Goal: Task Accomplishment & Management: Use online tool/utility

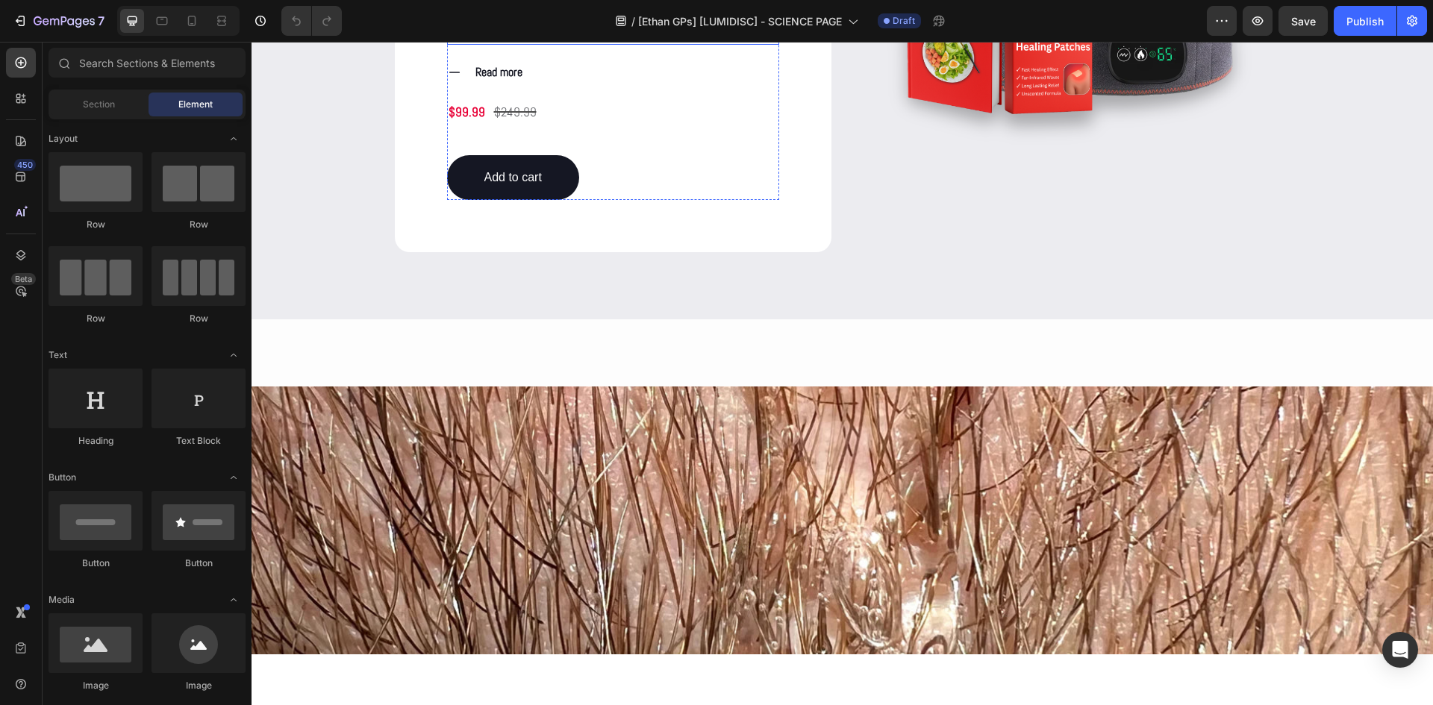
scroll to position [1503, 0]
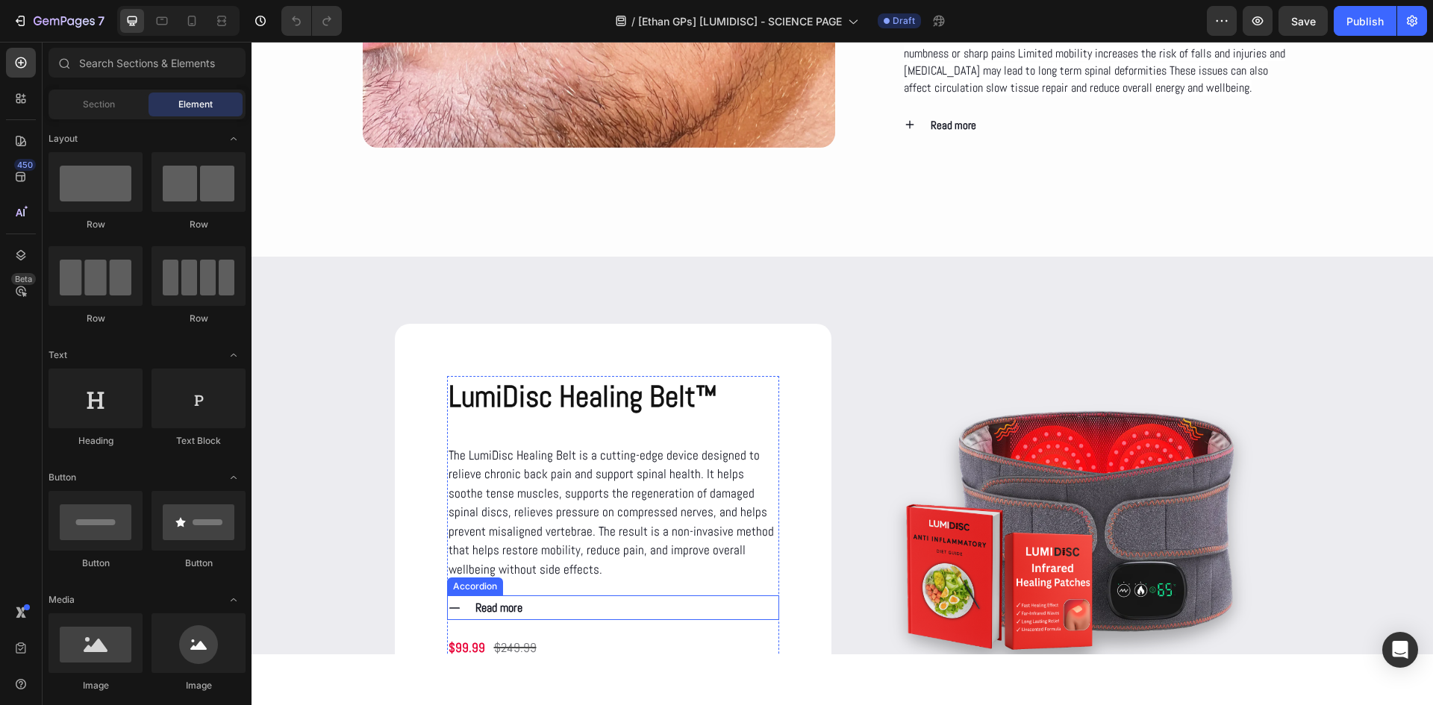
click at [448, 615] on div "Read more" at bounding box center [613, 608] width 331 height 25
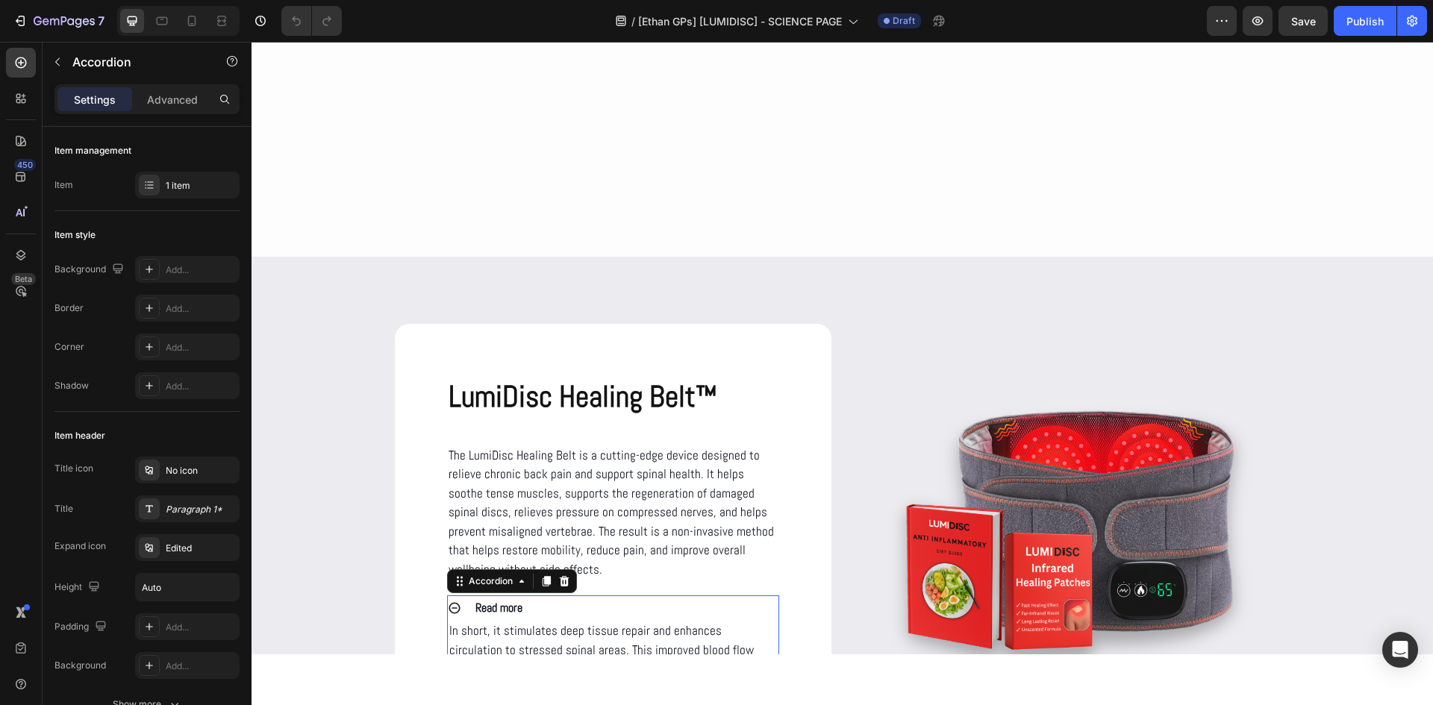
scroll to position [2039, 0]
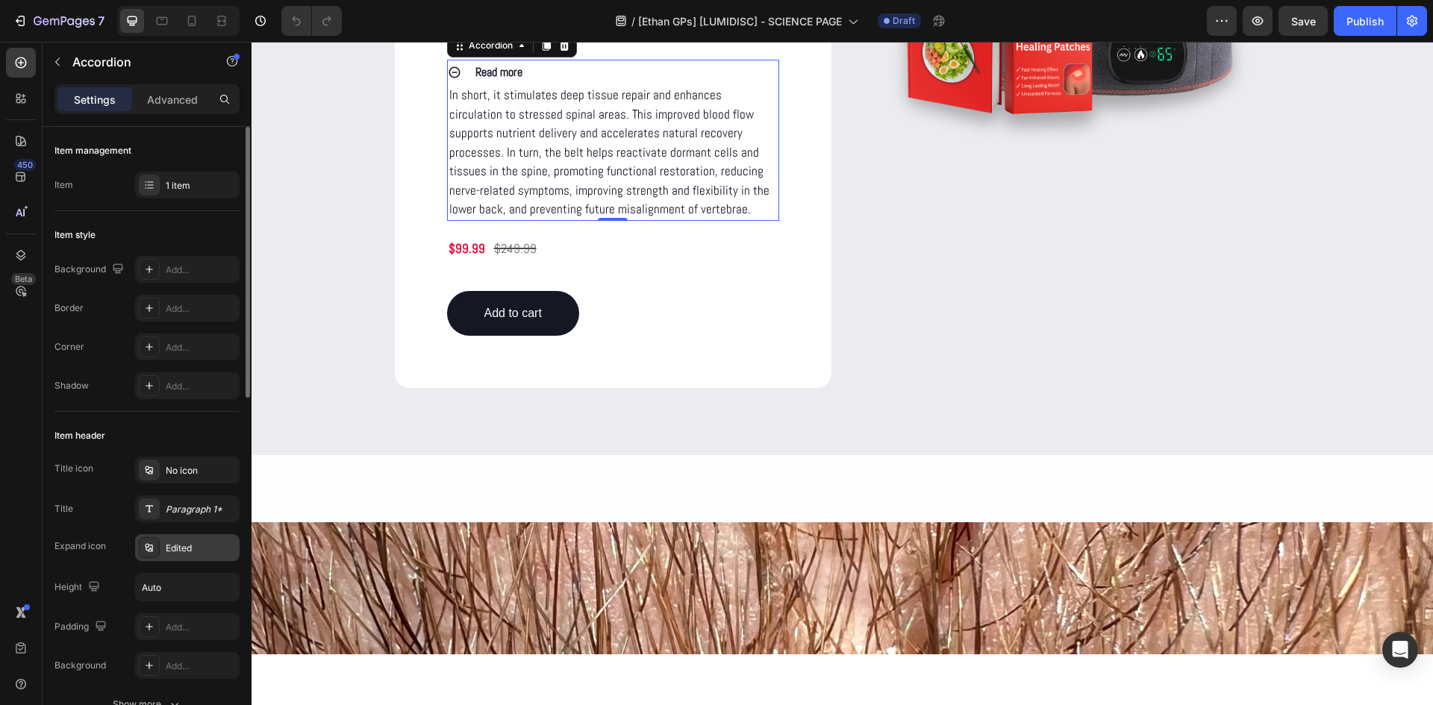
click at [186, 551] on div "Edited" at bounding box center [201, 548] width 70 height 13
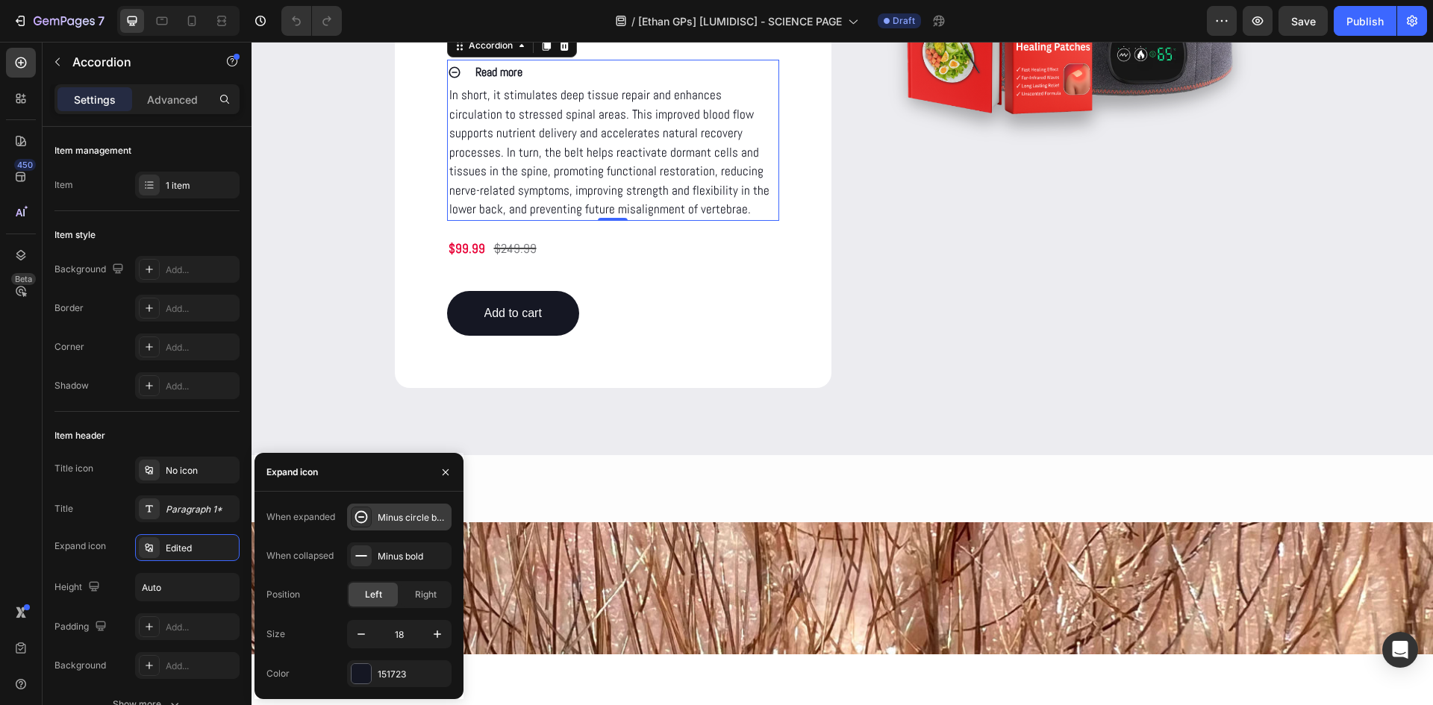
click at [402, 526] on div "Minus circle bold" at bounding box center [399, 517] width 105 height 27
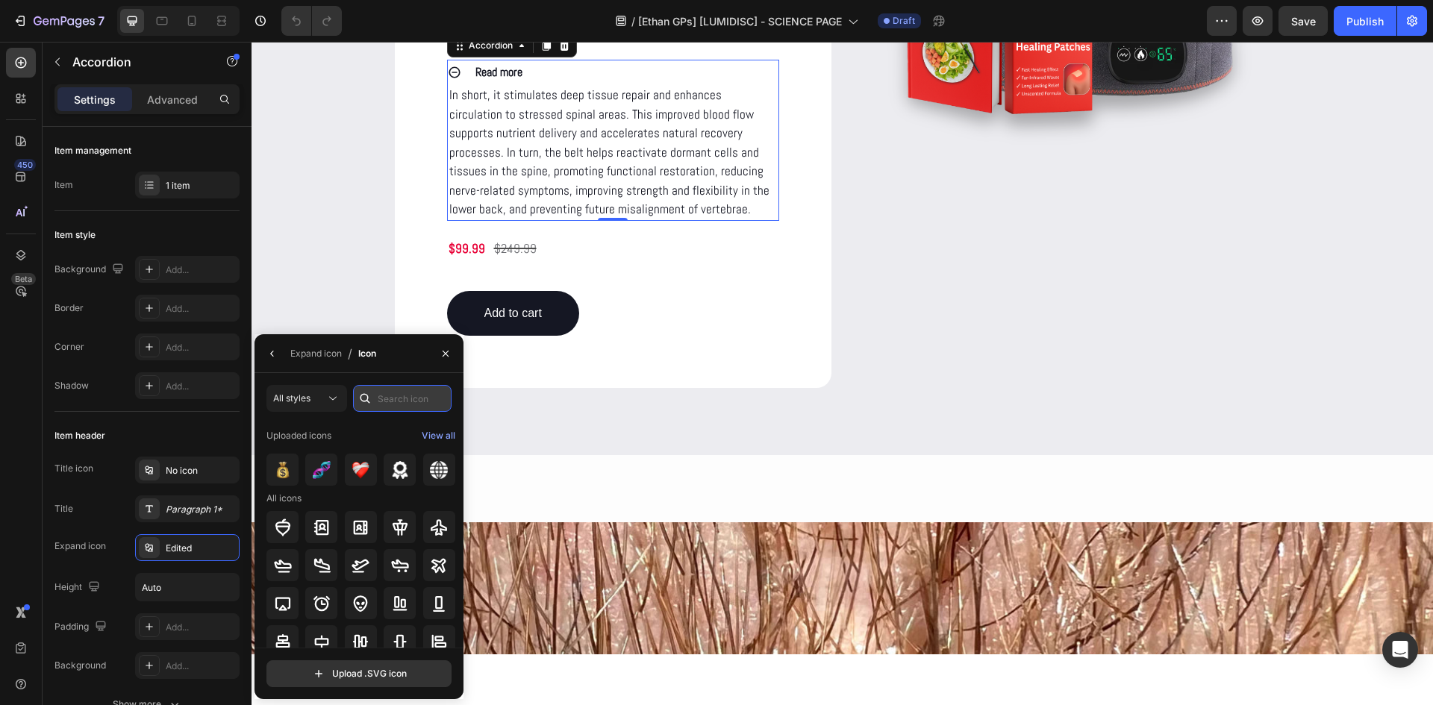
click at [391, 399] on input "text" at bounding box center [402, 398] width 99 height 27
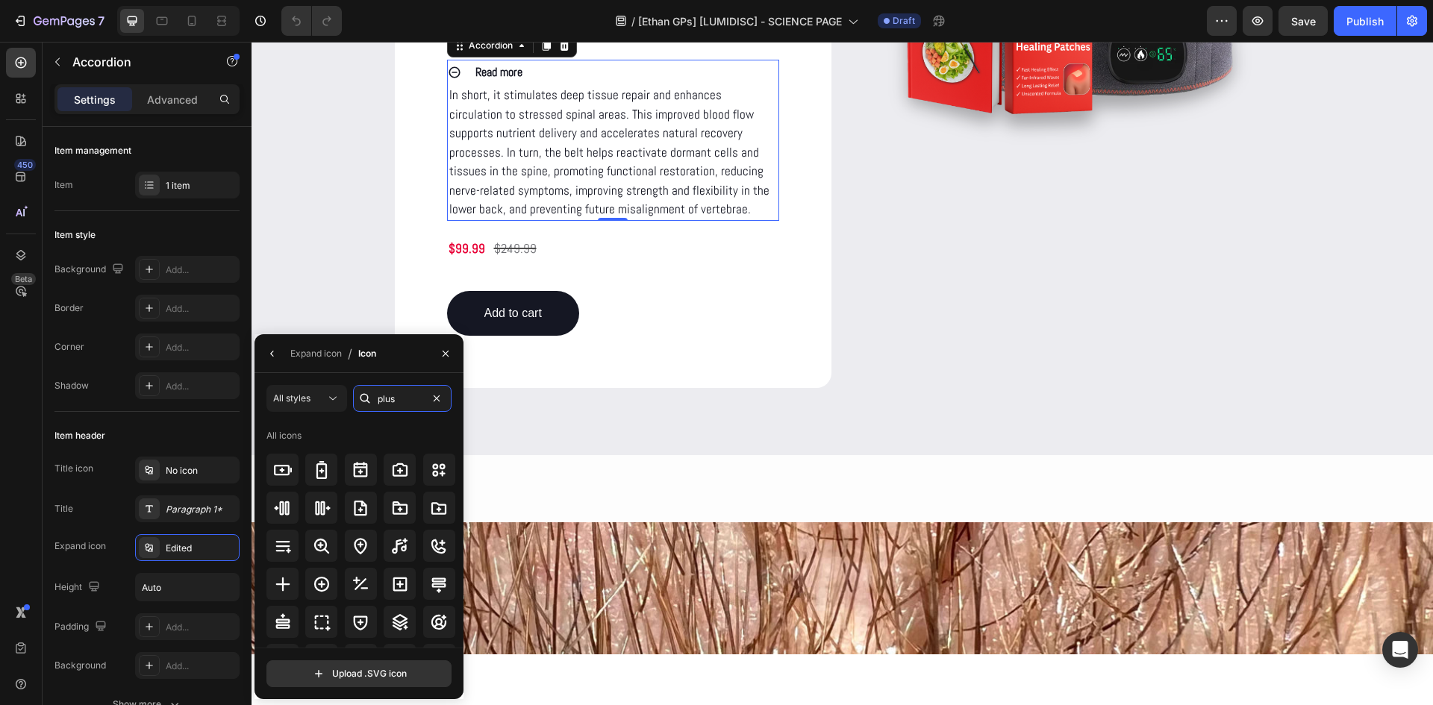
scroll to position [196, 0]
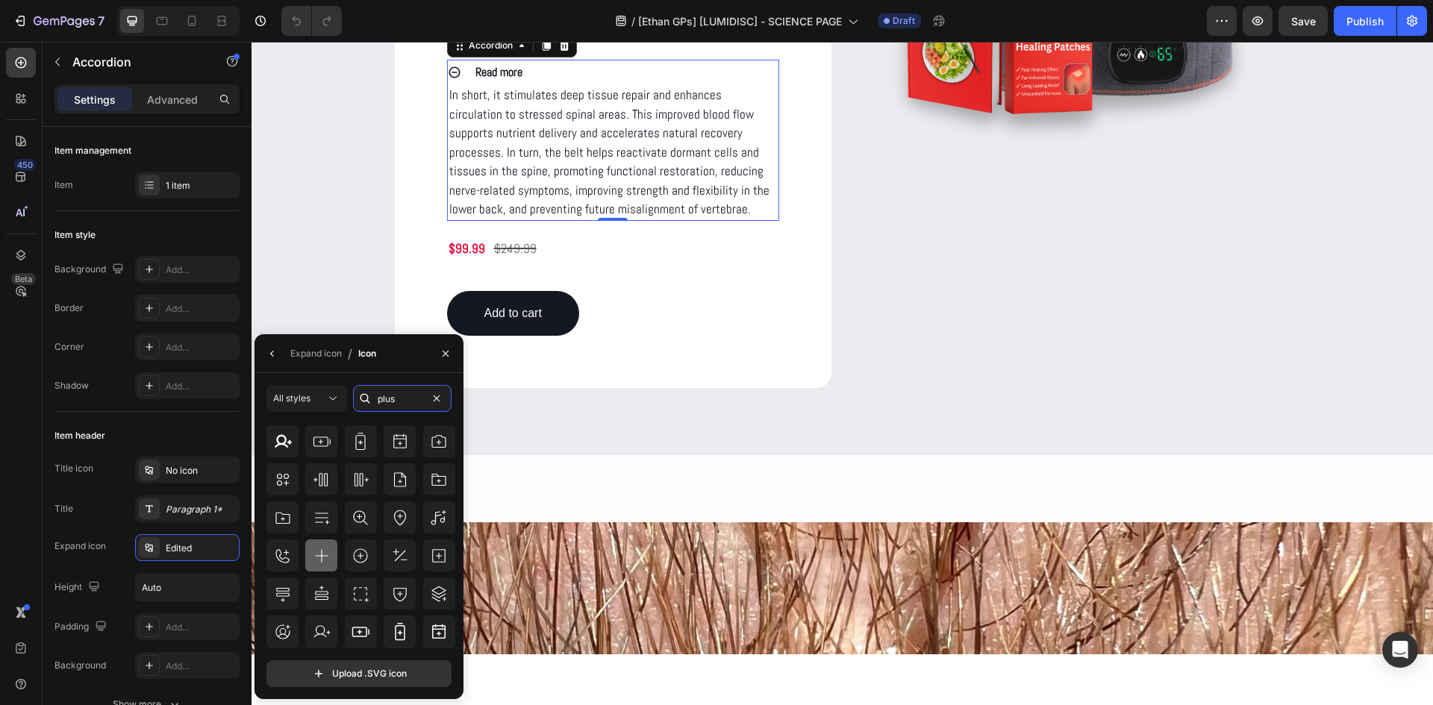
type input "plus"
click at [328, 564] on icon at bounding box center [322, 556] width 18 height 18
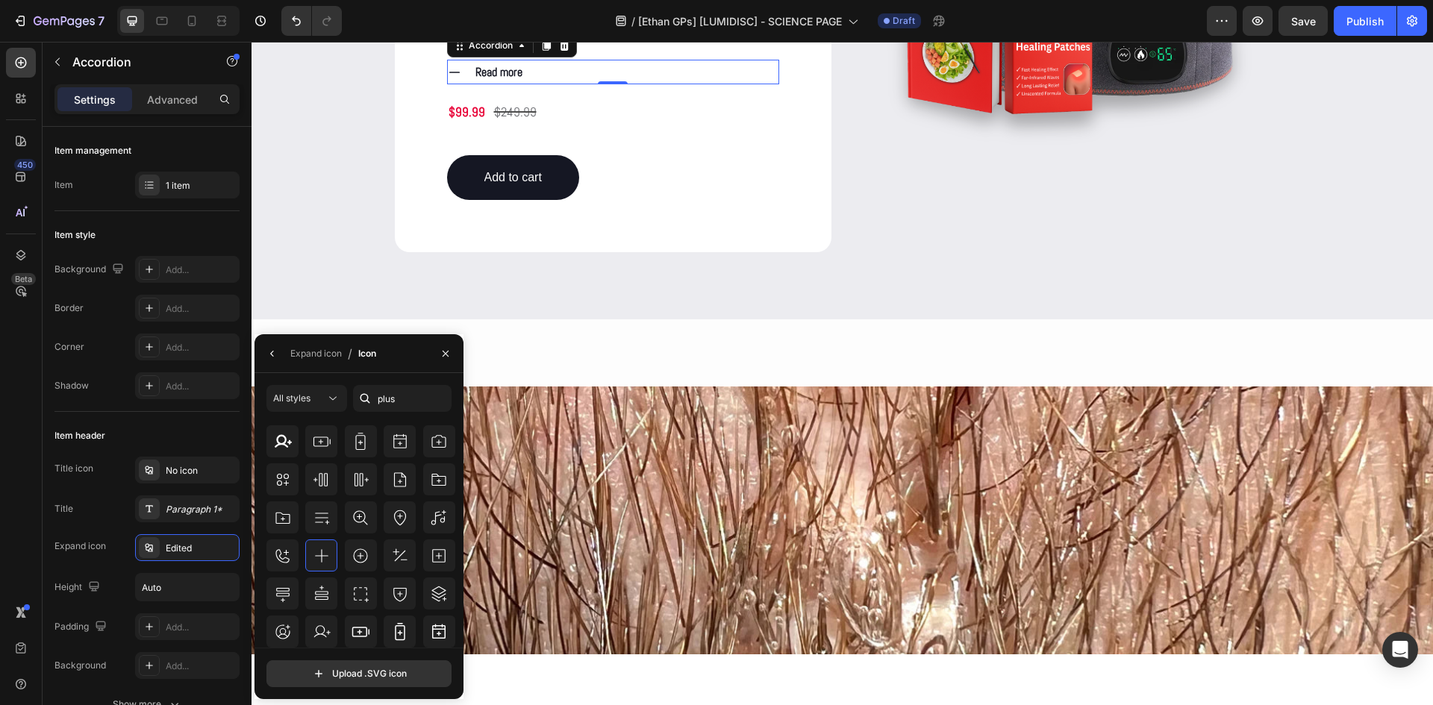
click at [451, 69] on icon at bounding box center [454, 72] width 13 height 13
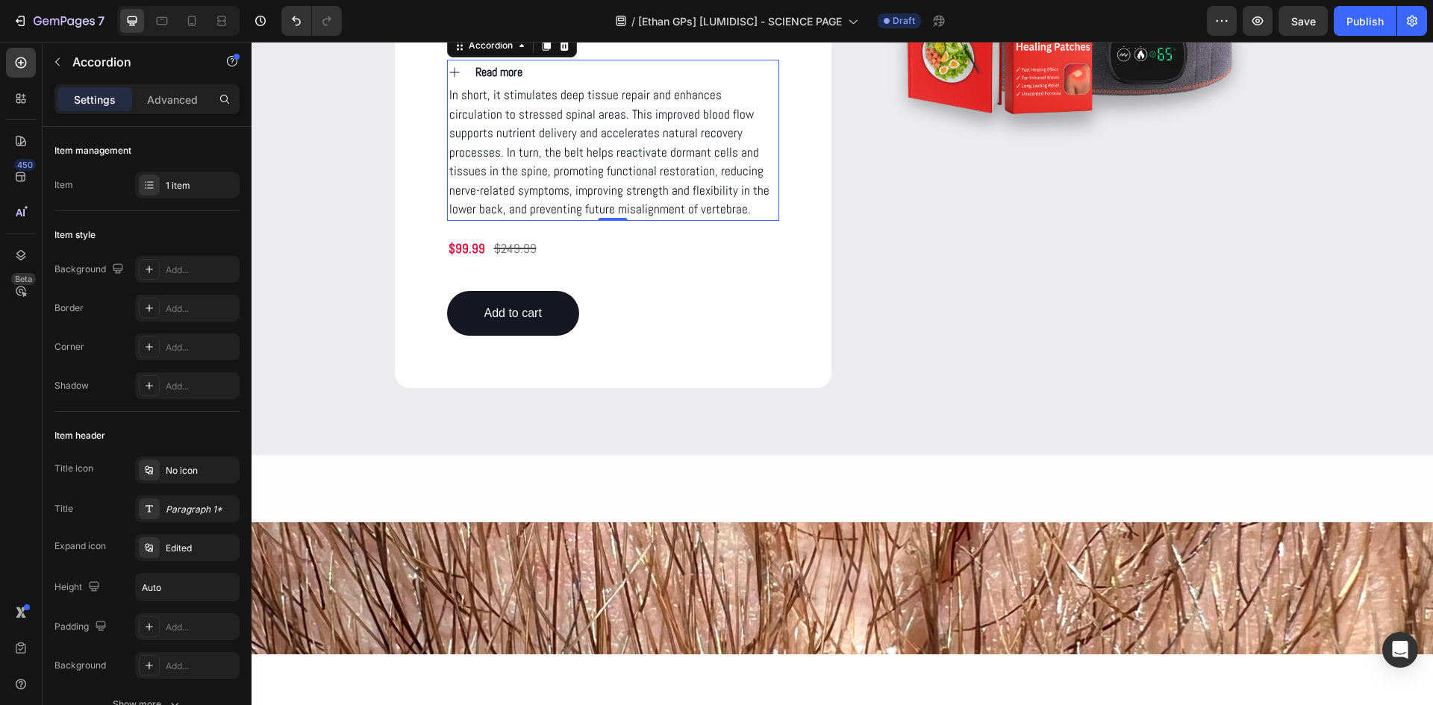
click at [449, 78] on icon at bounding box center [454, 72] width 13 height 13
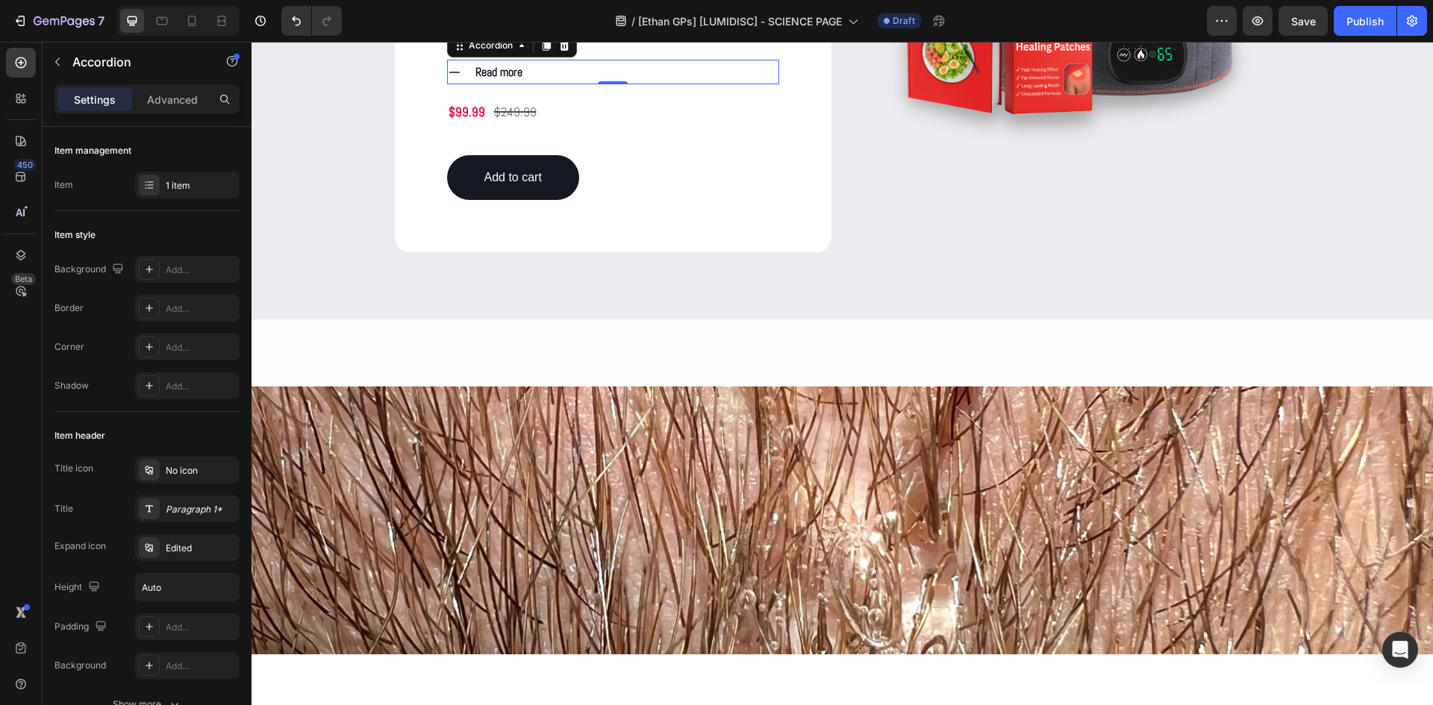
click at [449, 77] on icon at bounding box center [454, 72] width 13 height 13
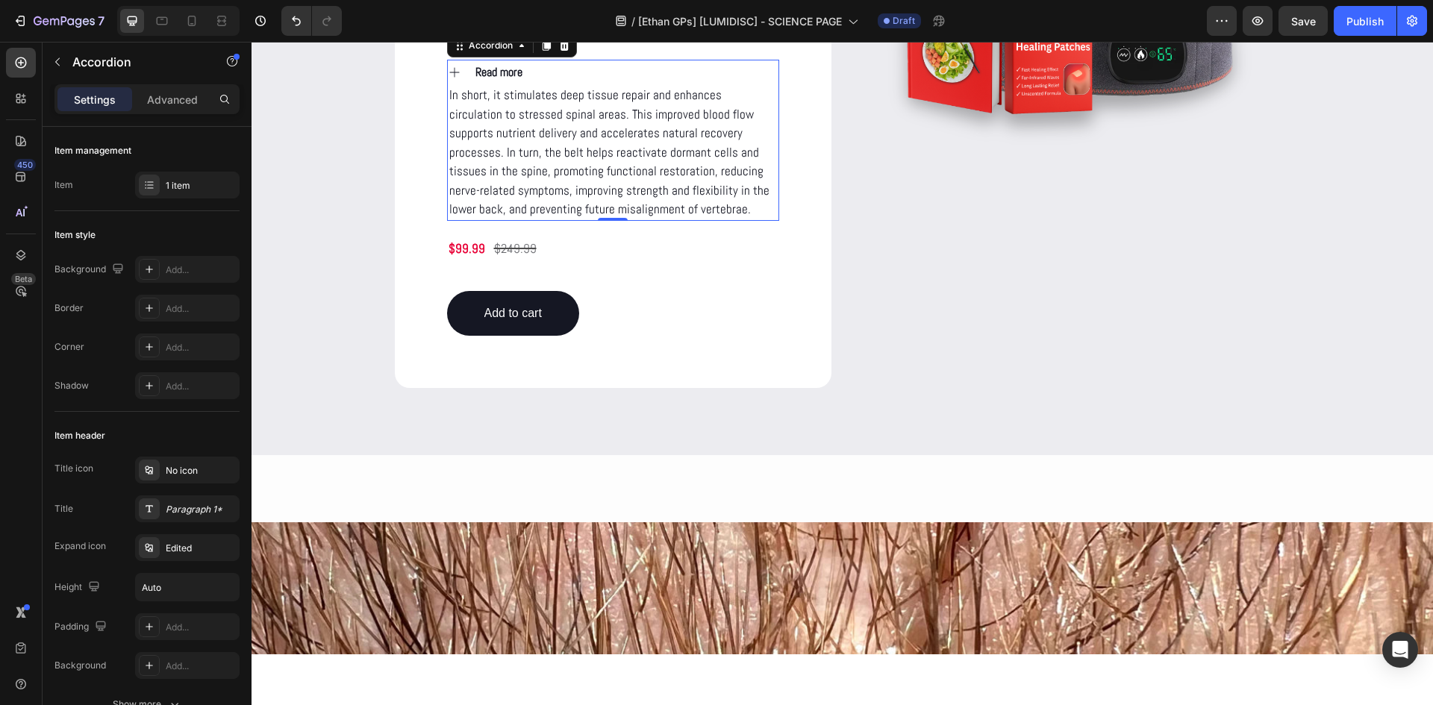
click at [449, 77] on icon at bounding box center [454, 72] width 10 height 10
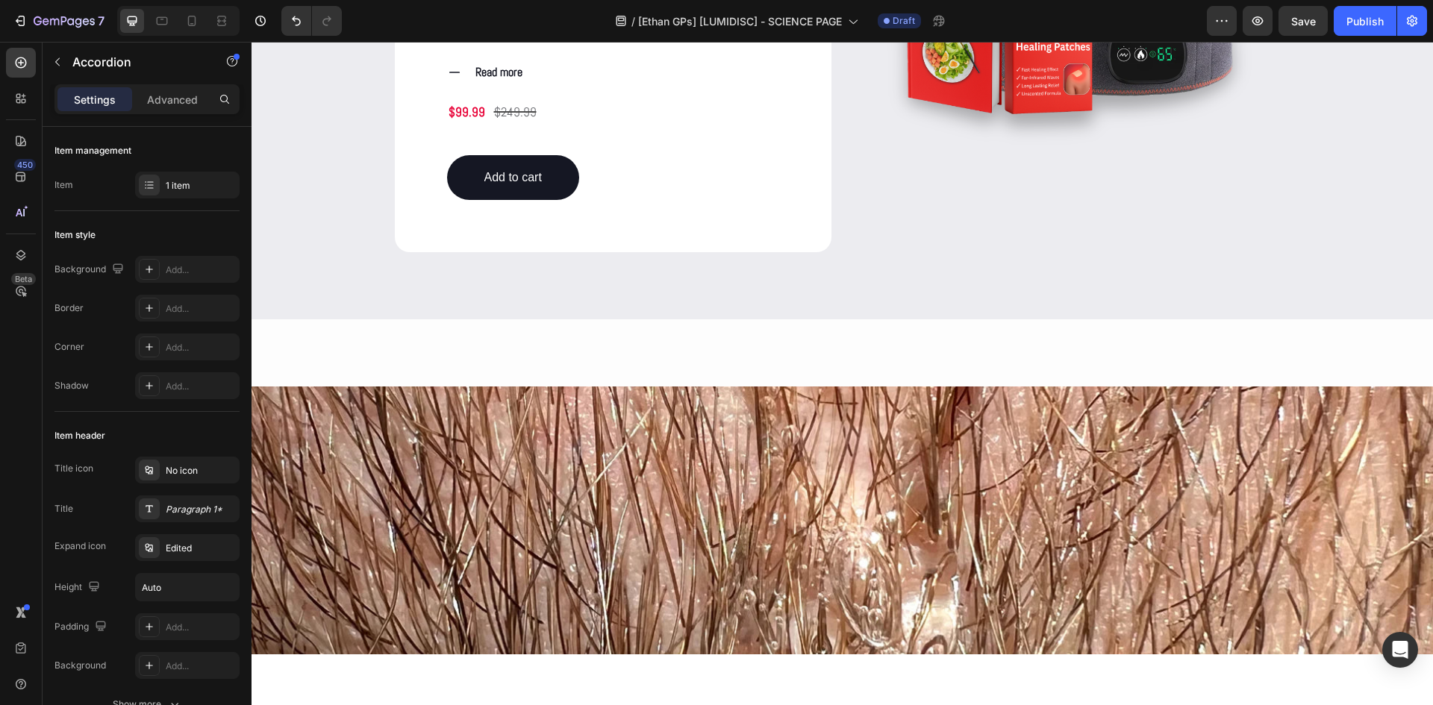
scroll to position [1862, 0]
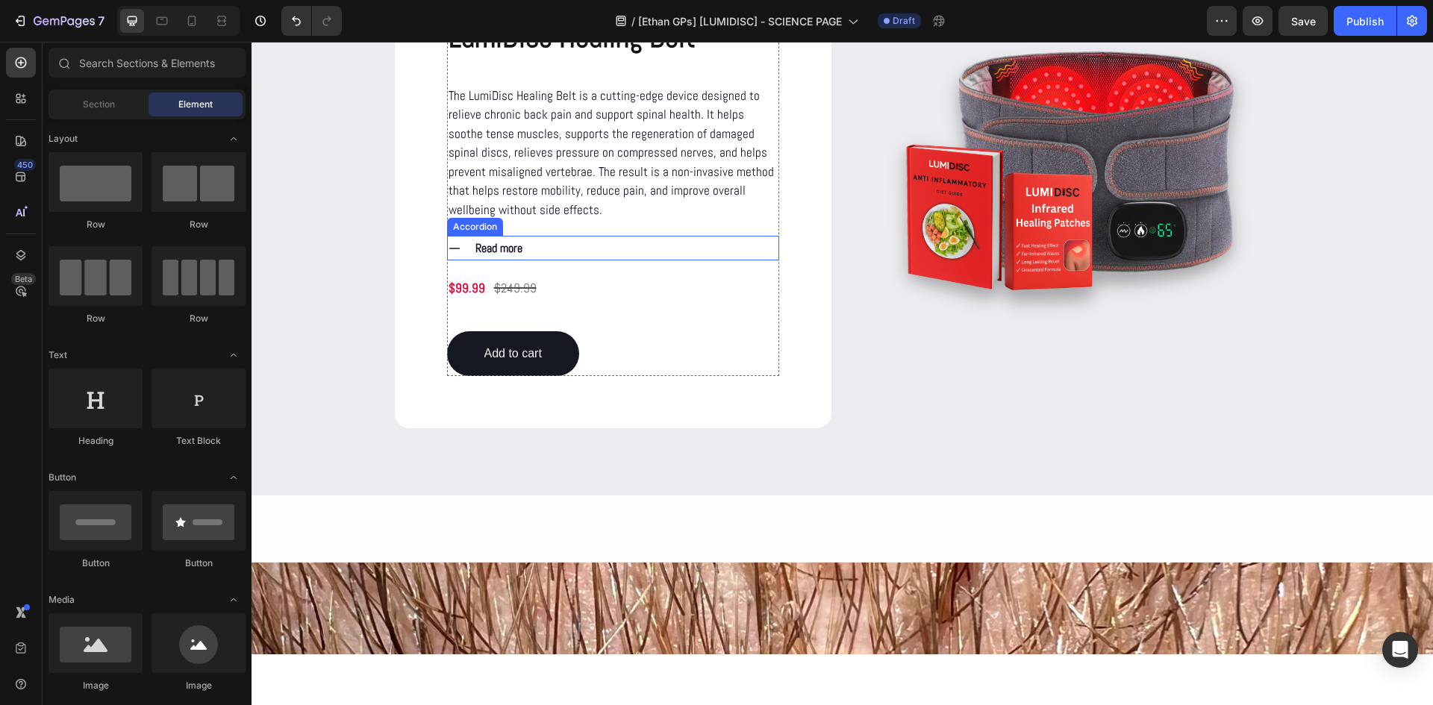
click at [492, 246] on strong "Read more" at bounding box center [498, 248] width 47 height 16
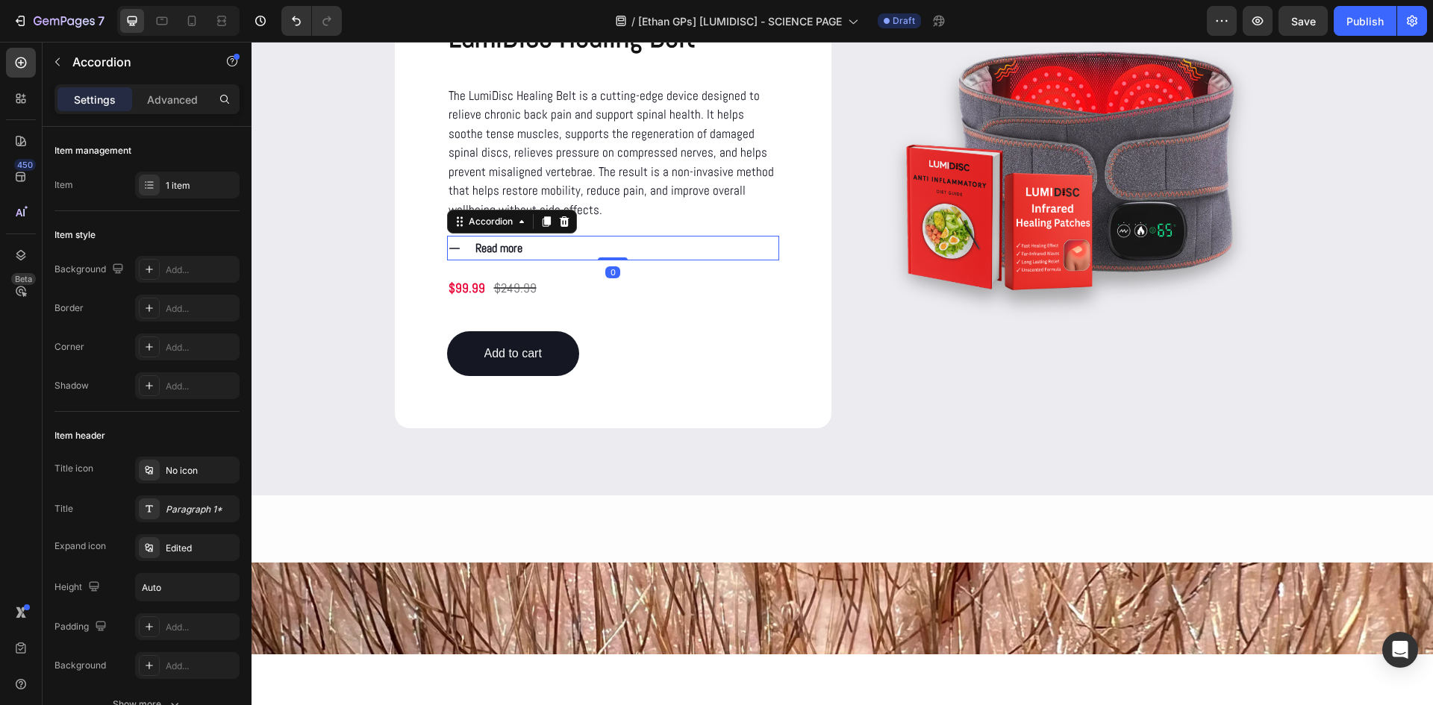
click at [454, 251] on icon at bounding box center [454, 248] width 13 height 13
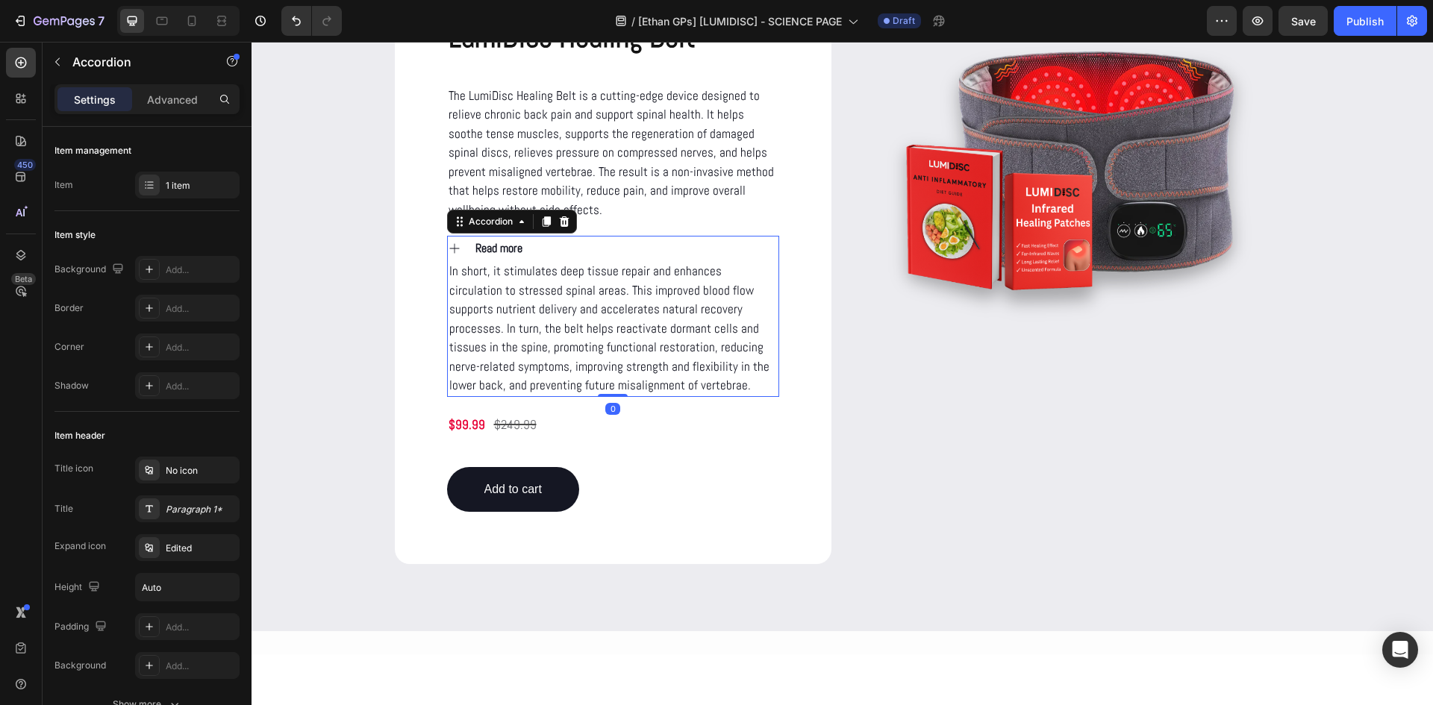
click at [451, 251] on icon at bounding box center [454, 248] width 13 height 13
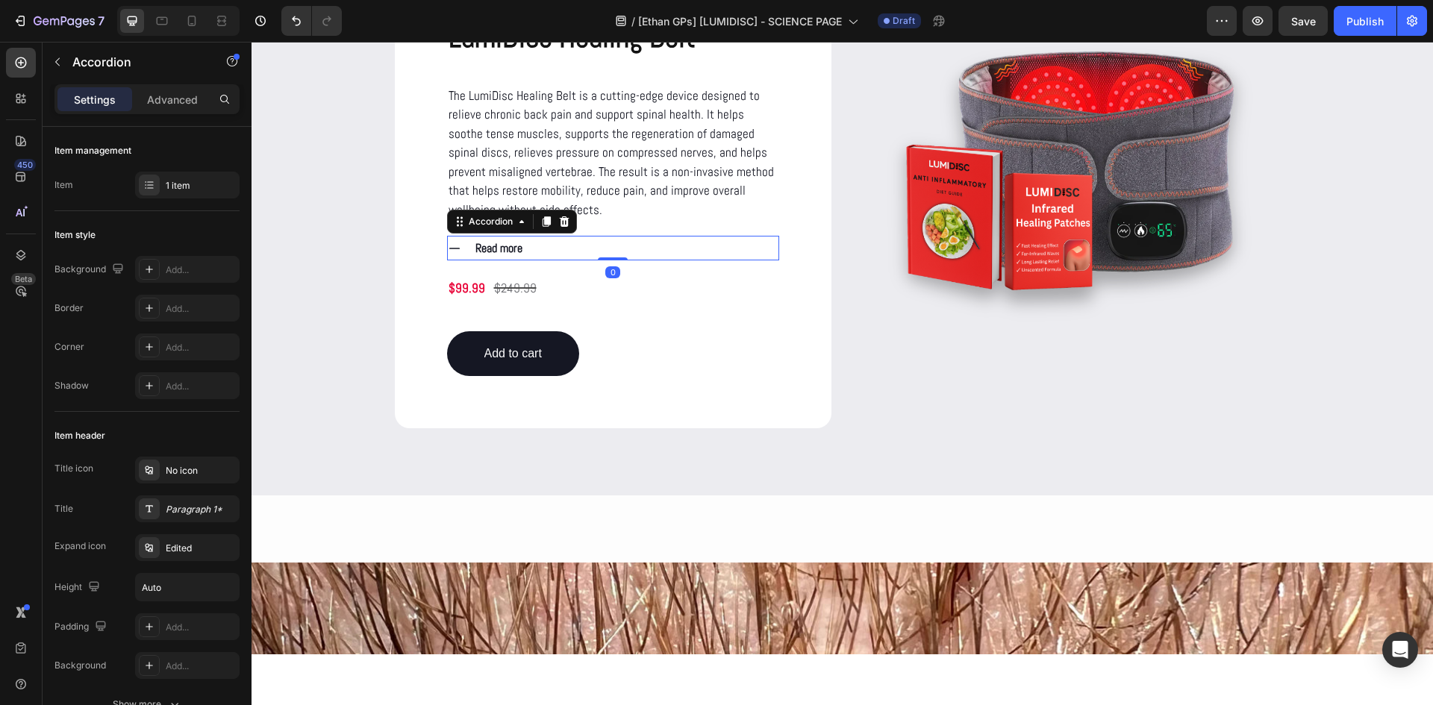
click at [497, 249] on strong "Read more" at bounding box center [498, 248] width 47 height 16
drag, startPoint x: 497, startPoint y: 252, endPoint x: 369, endPoint y: 272, distance: 130.1
click at [369, 272] on div "LumiDisc Healing Belt™ Product Title The LumiDisc Healing Belt is a cutting-edg…" at bounding box center [842, 196] width 1152 height 464
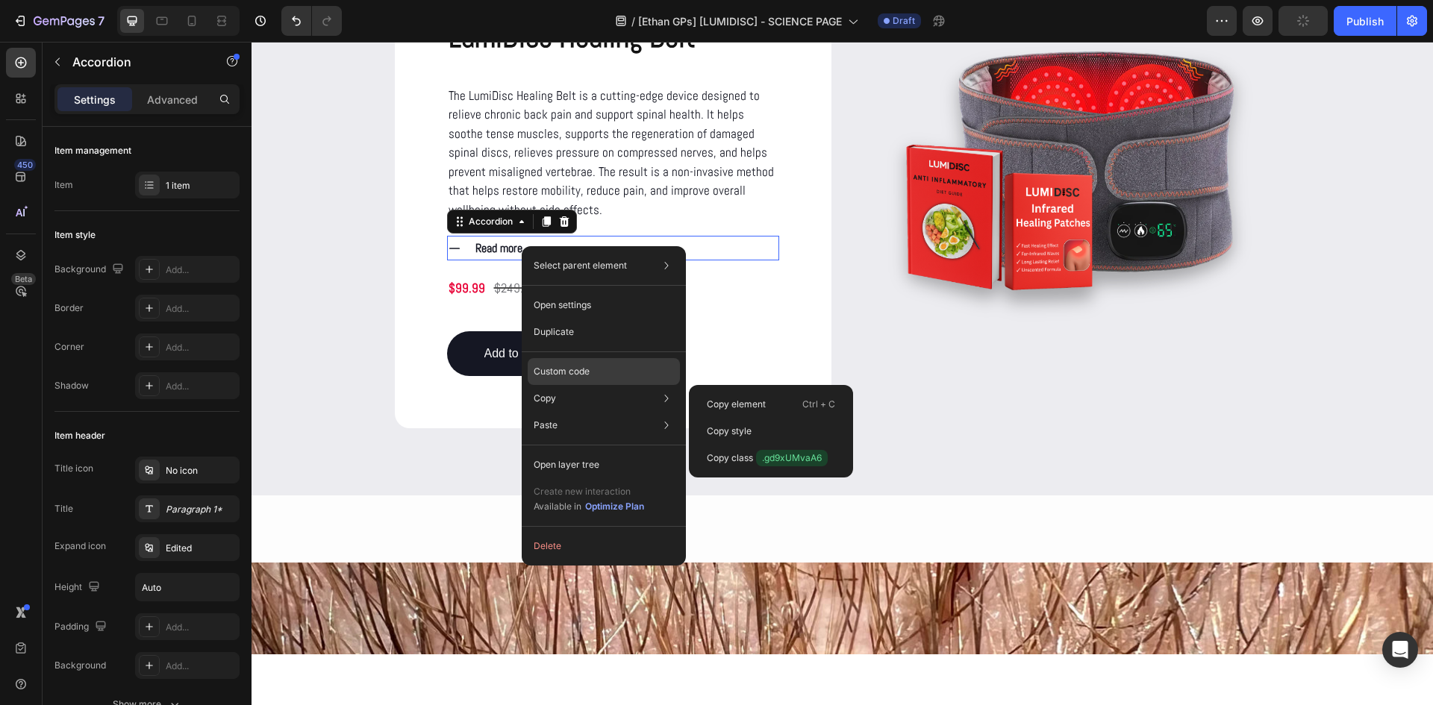
click at [590, 374] on p "Custom code" at bounding box center [562, 371] width 56 height 13
type input "100%"
type input "100"
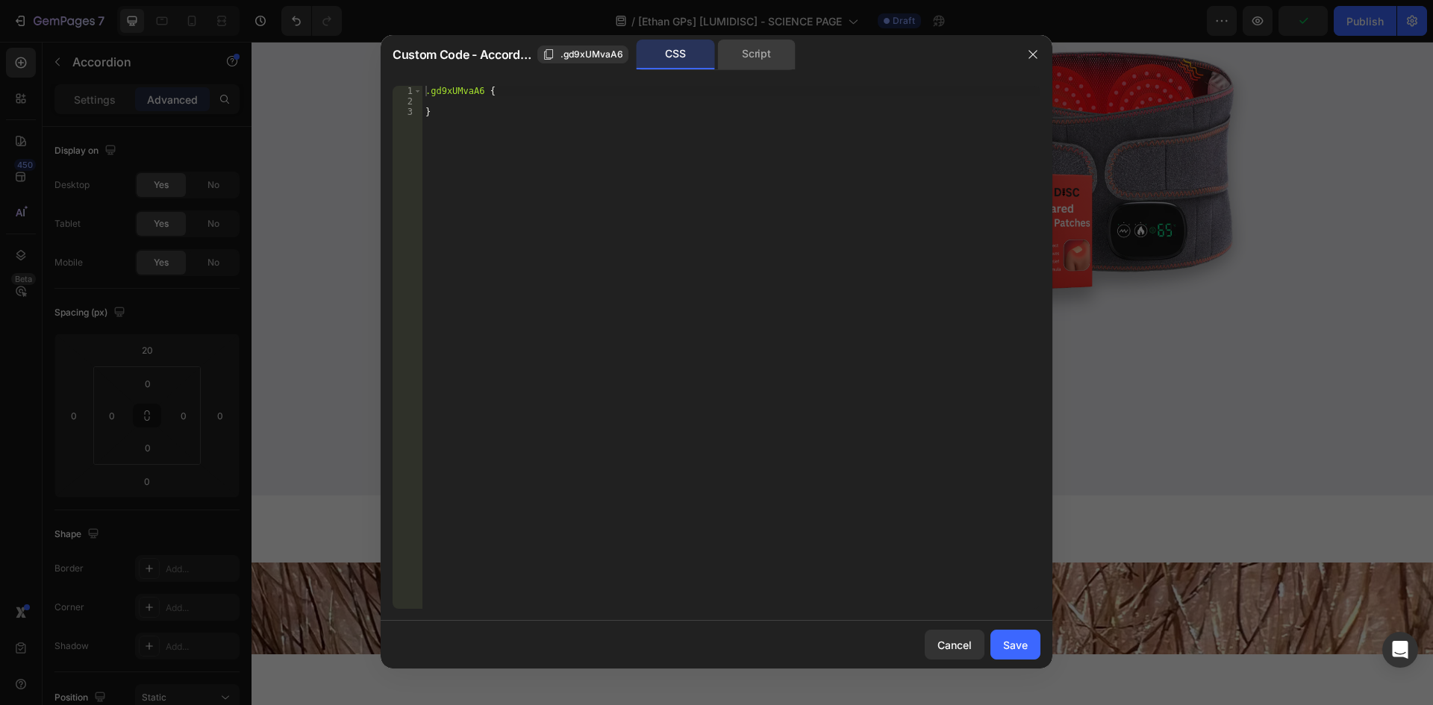
click at [734, 54] on div "Script" at bounding box center [756, 55] width 78 height 30
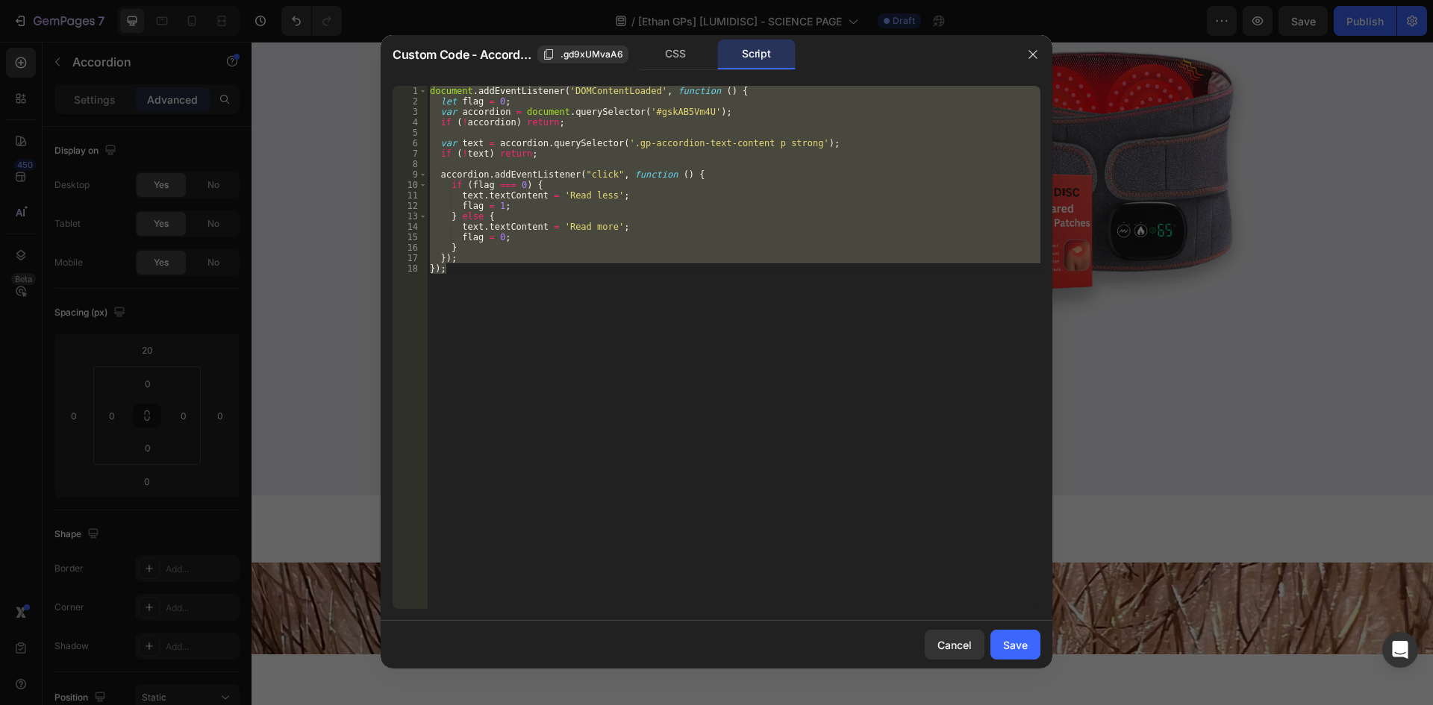
click at [1156, 216] on div at bounding box center [716, 352] width 1433 height 705
type input "0"
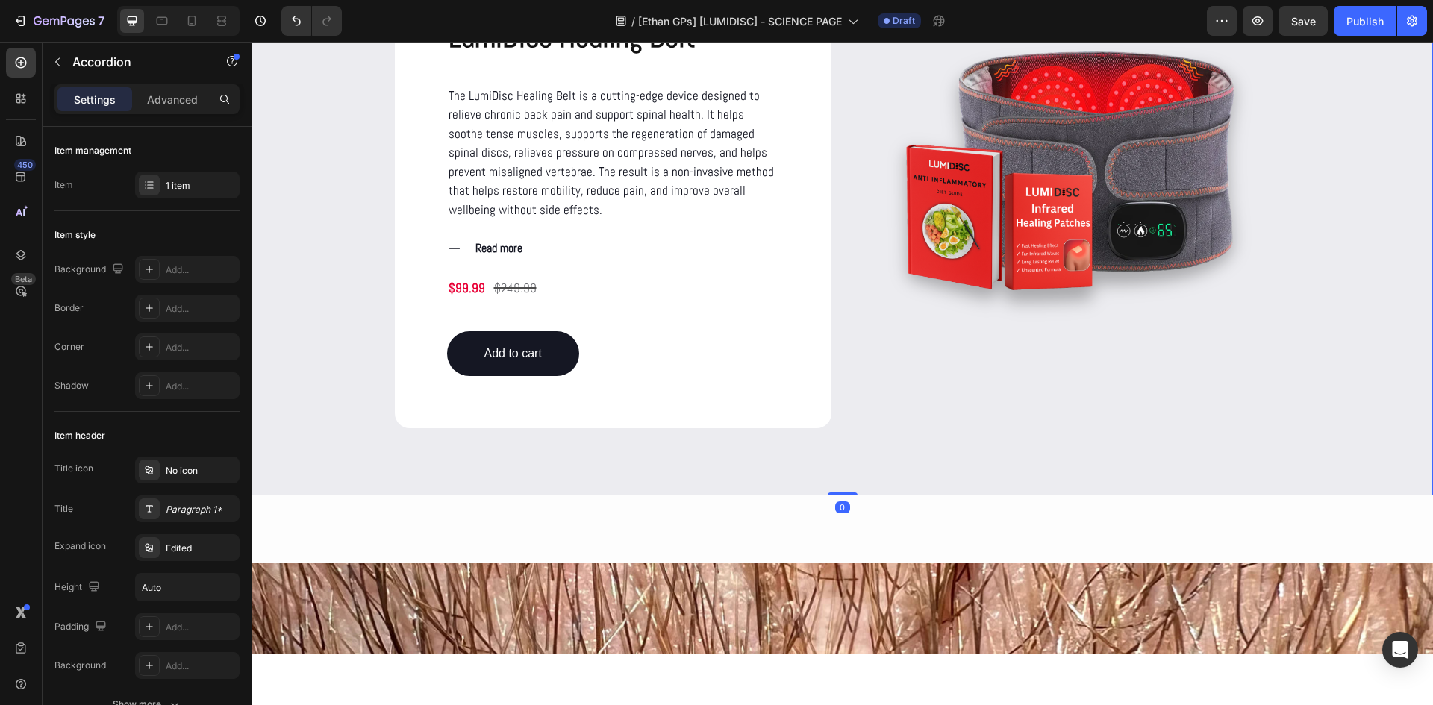
click at [337, 249] on div "LumiDisc Healing Belt™ Product Title The LumiDisc Healing Belt is a cutting-edg…" at bounding box center [842, 196] width 1152 height 464
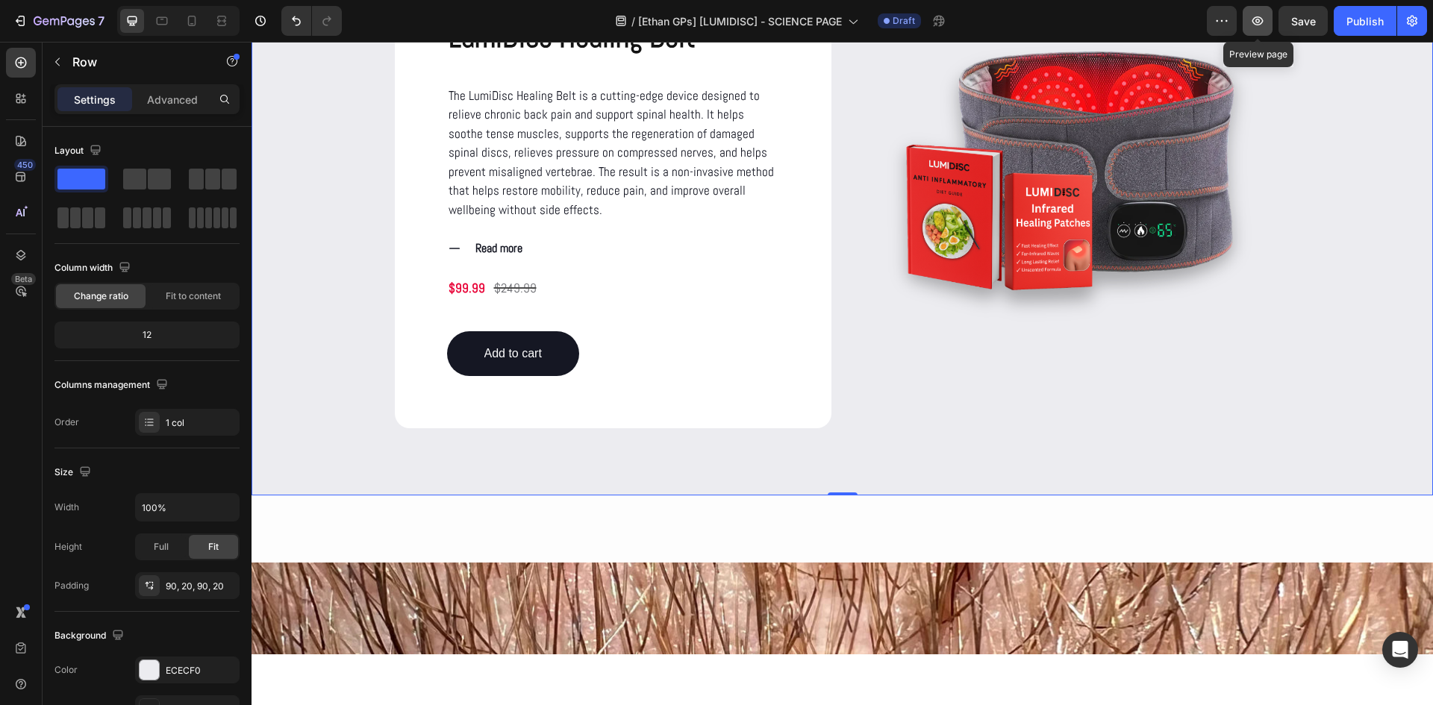
click at [1250, 20] on icon "button" at bounding box center [1257, 20] width 15 height 15
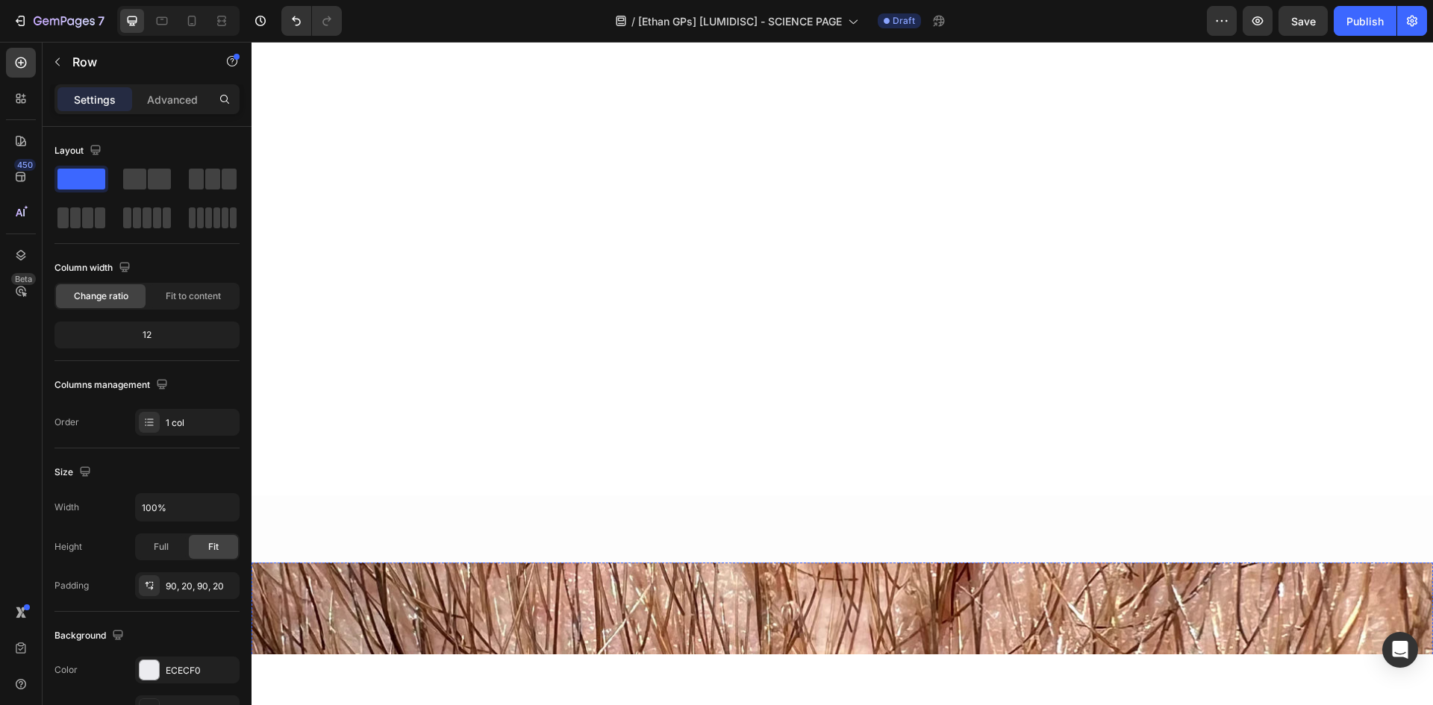
scroll to position [2934, 0]
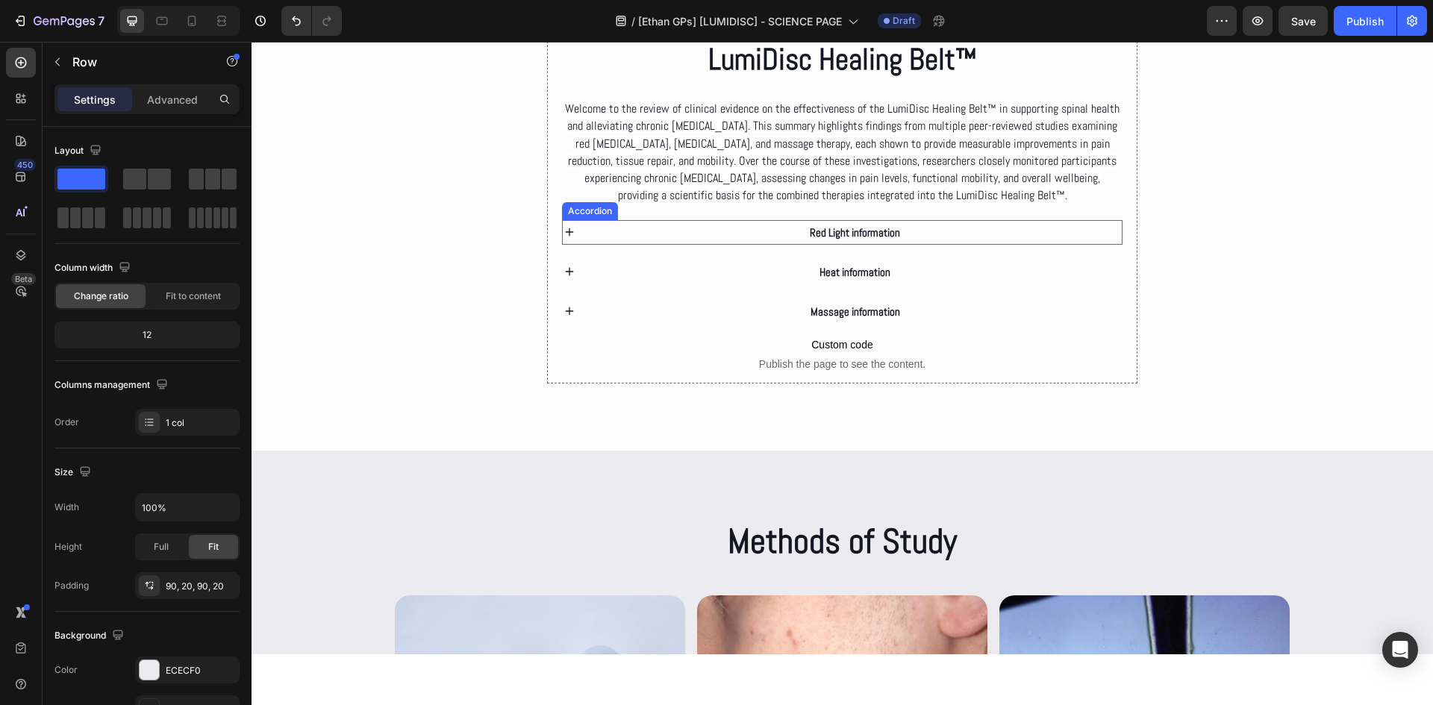
click at [567, 237] on div "Red Light information" at bounding box center [843, 232] width 560 height 25
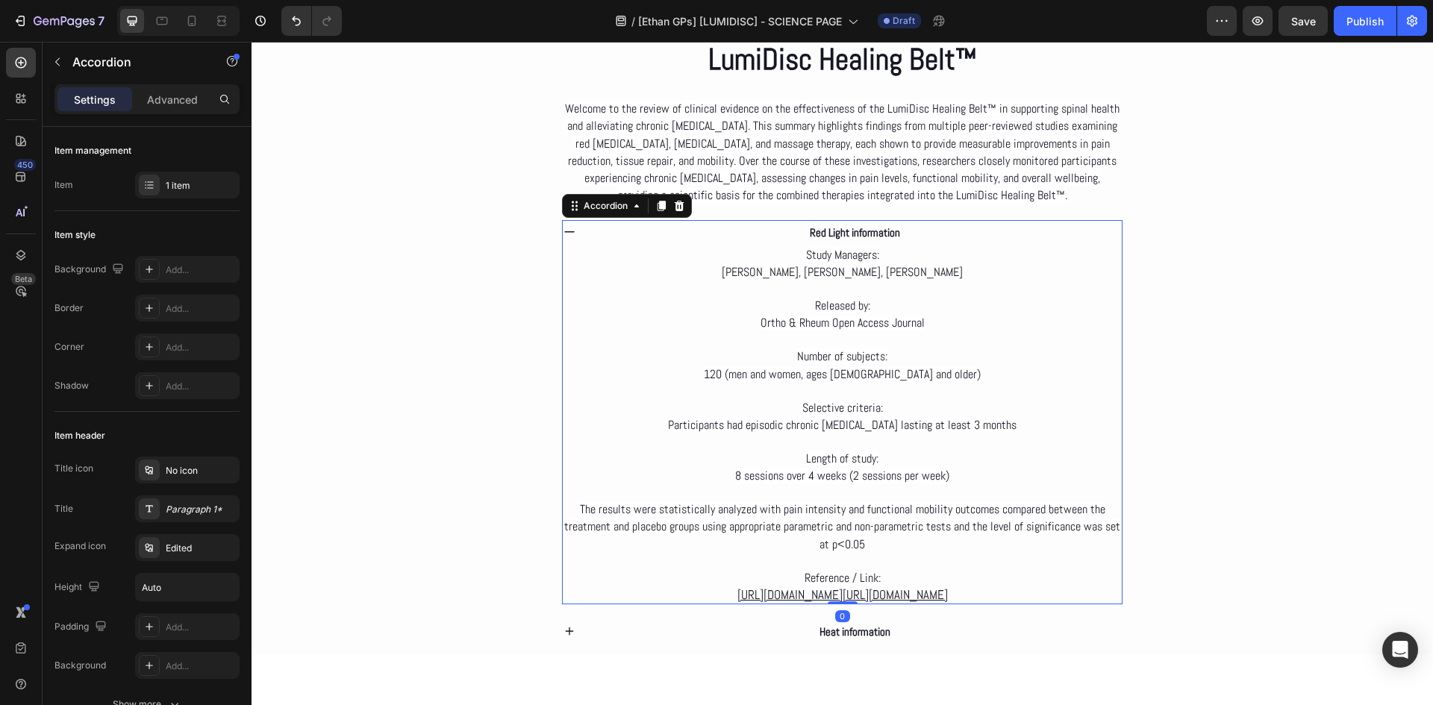
click at [567, 237] on div "Red Light information" at bounding box center [843, 232] width 560 height 25
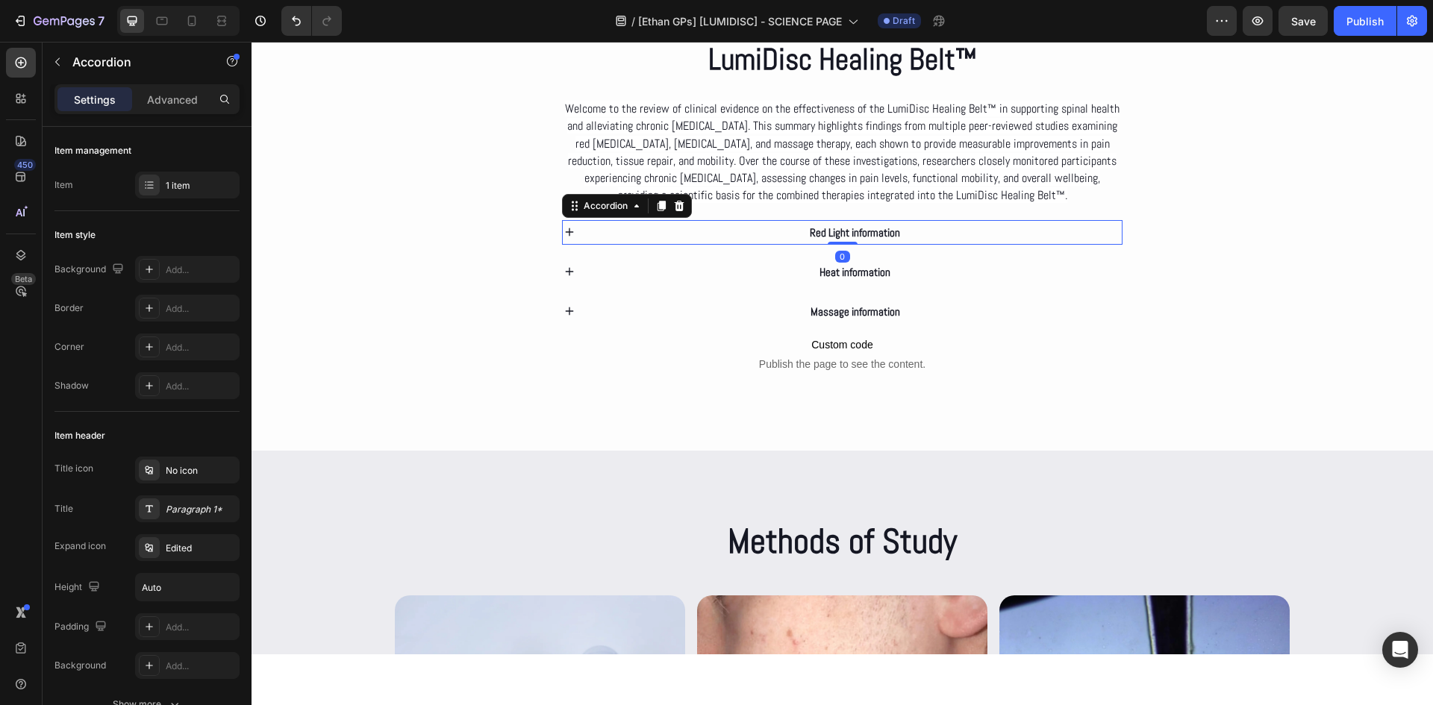
click at [567, 235] on div "Red Light information" at bounding box center [843, 232] width 560 height 25
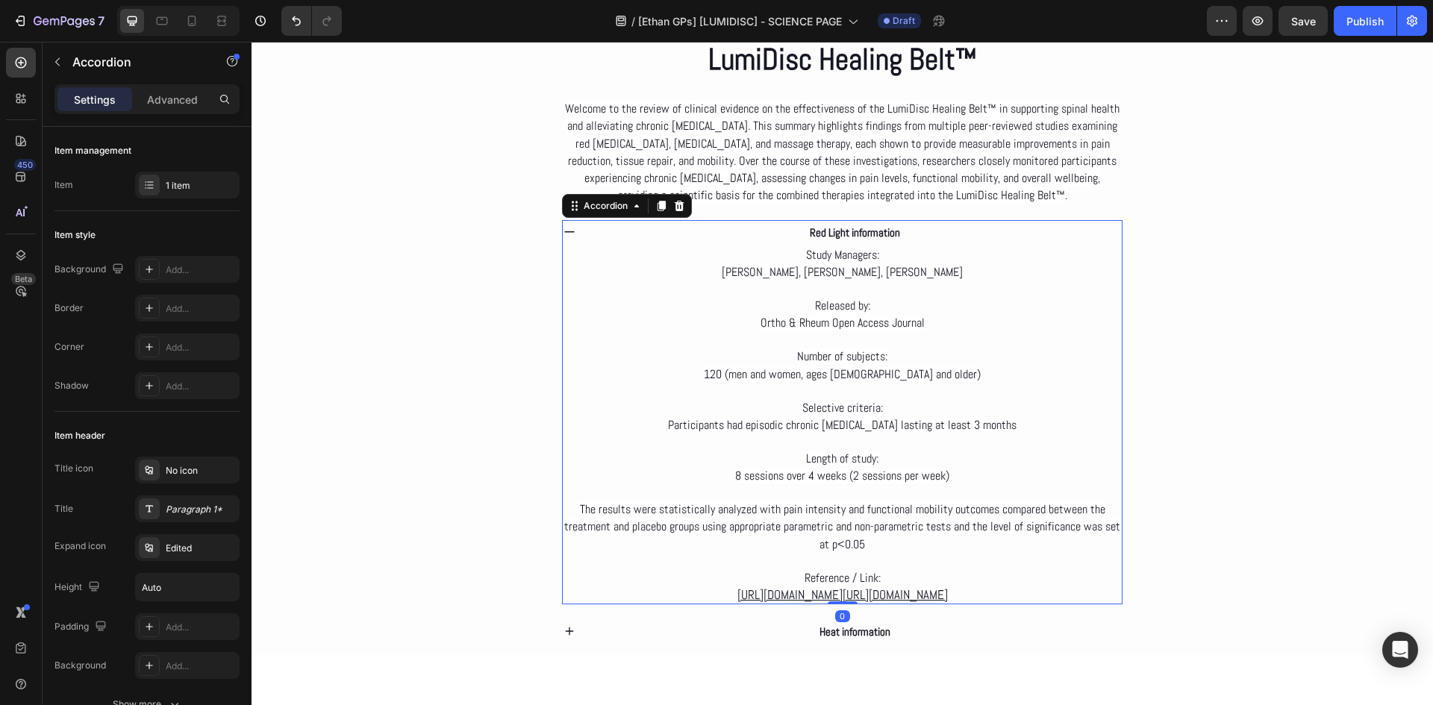
click at [567, 235] on div "Red Light information" at bounding box center [843, 232] width 560 height 25
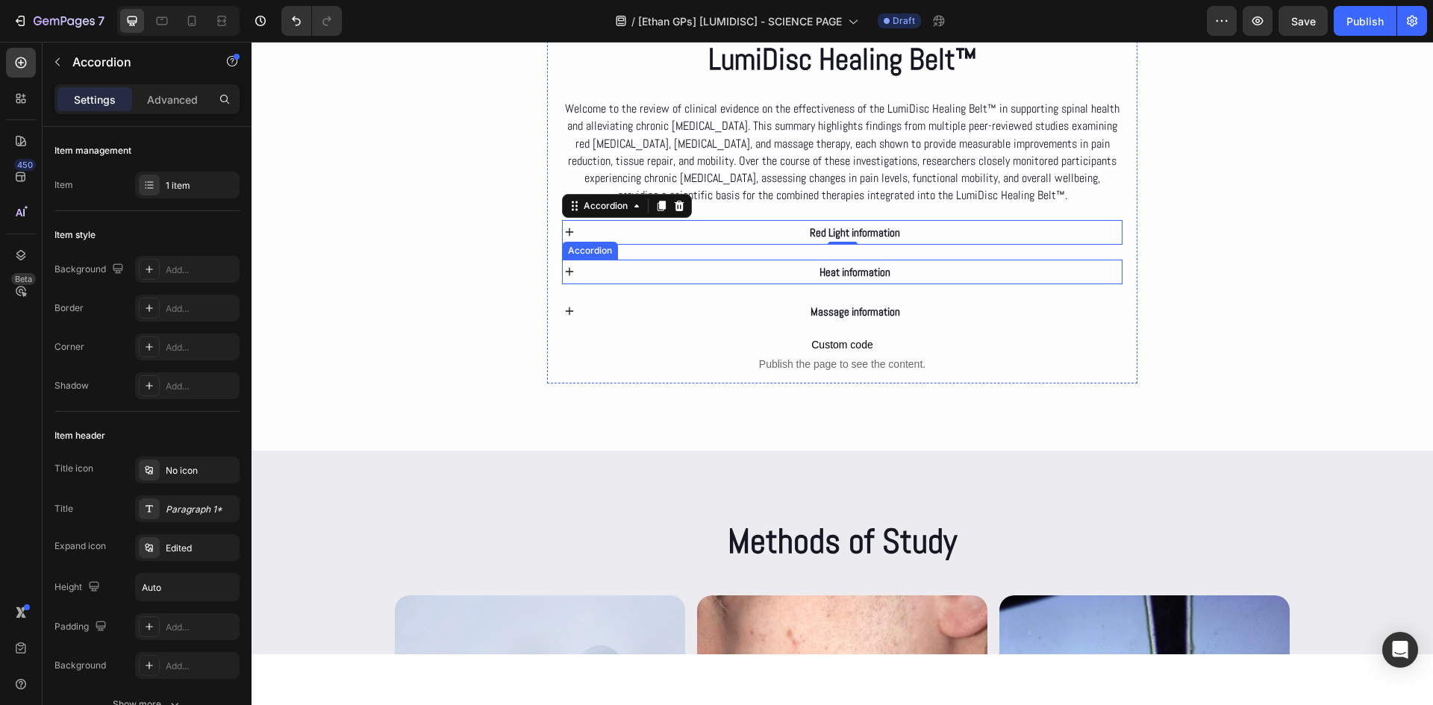
click at [568, 265] on icon at bounding box center [569, 271] width 13 height 13
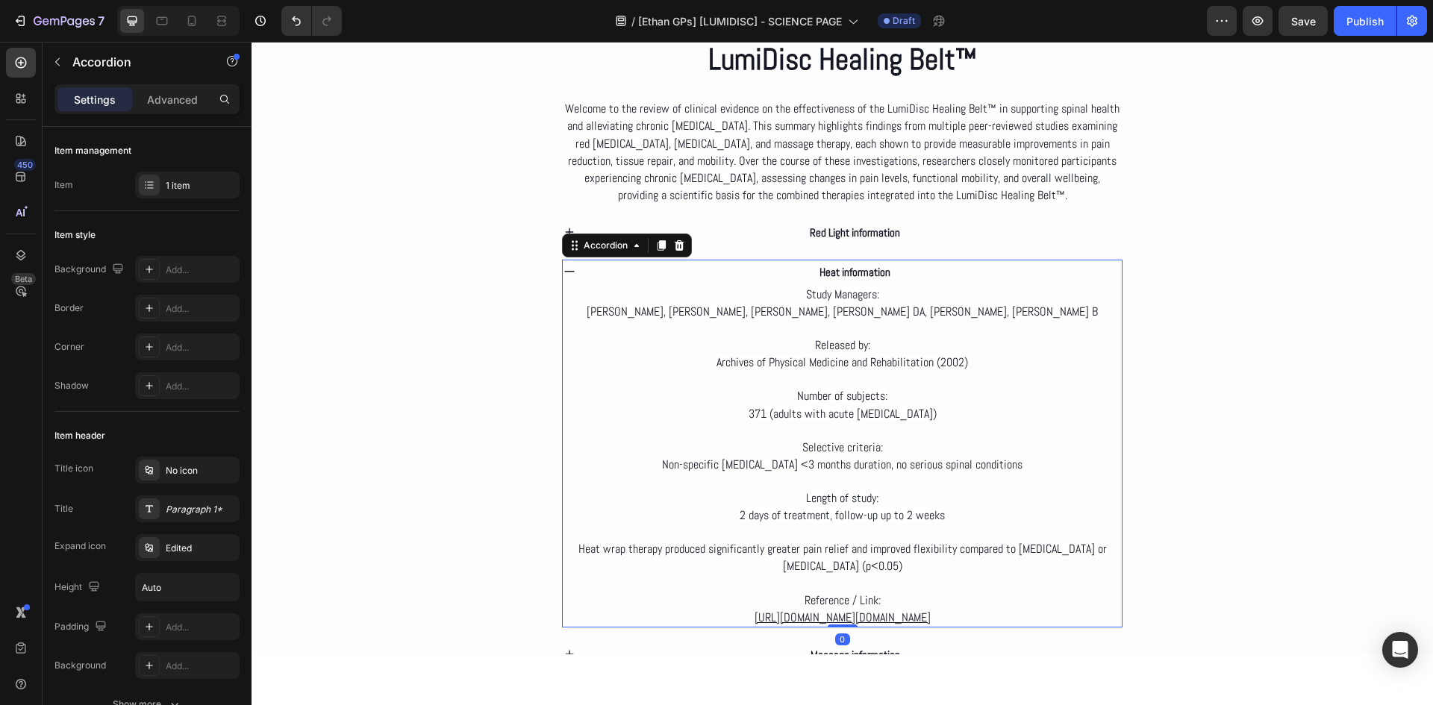
click at [568, 265] on icon at bounding box center [569, 271] width 13 height 13
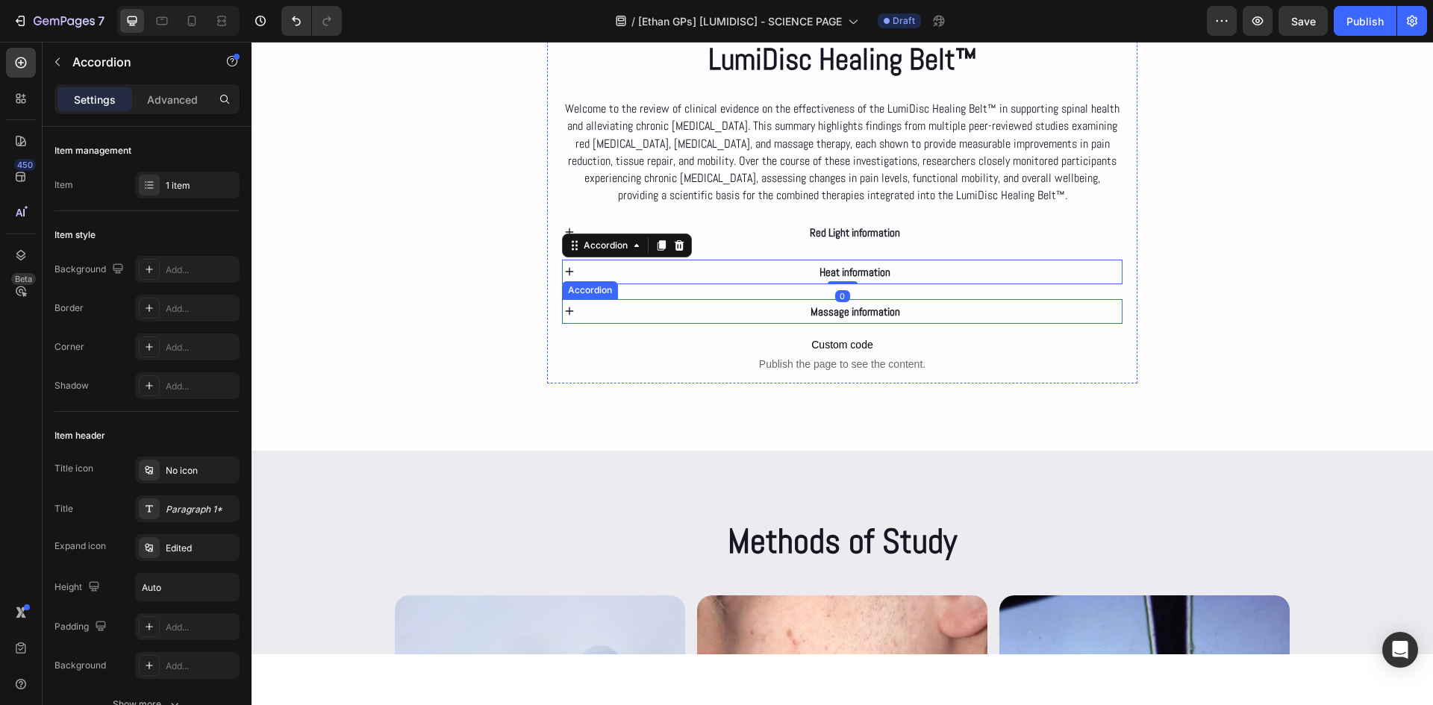
click at [572, 307] on icon at bounding box center [569, 311] width 13 height 13
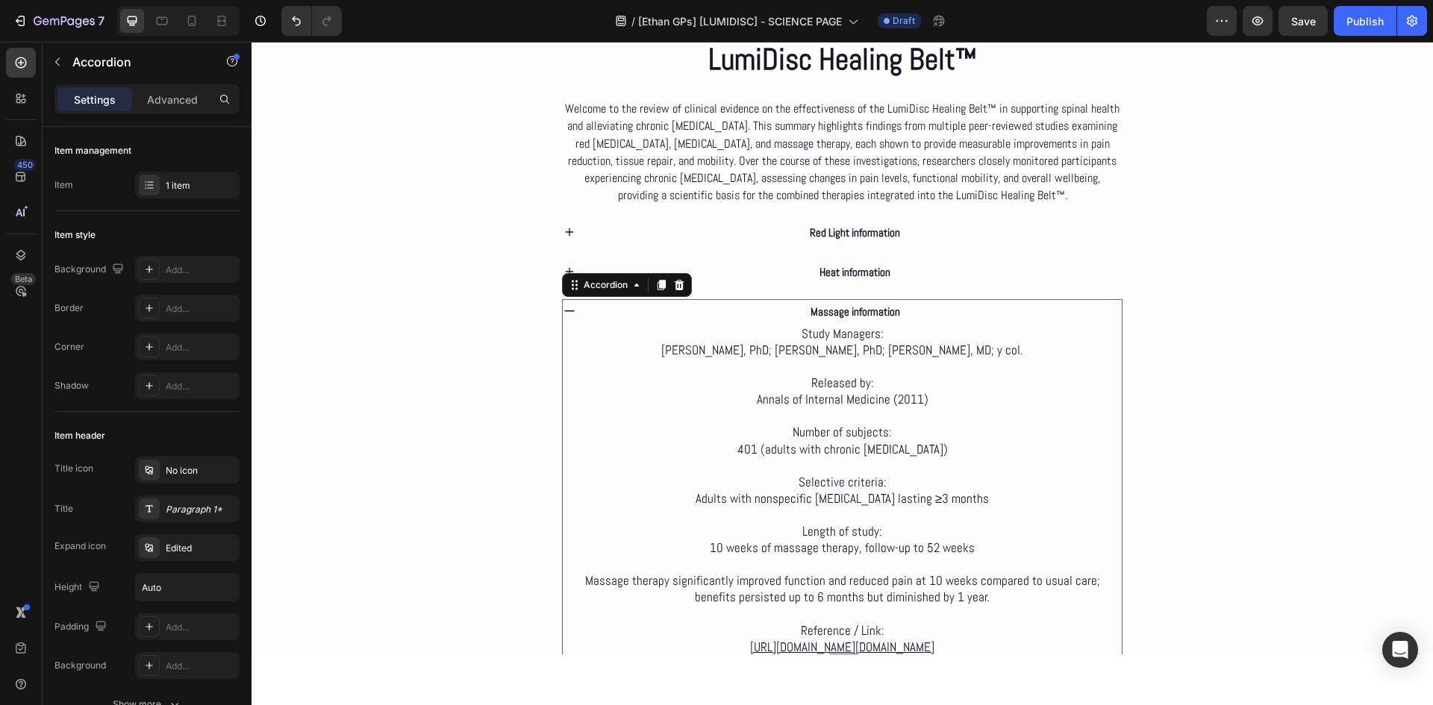
click at [570, 308] on icon at bounding box center [569, 311] width 13 height 13
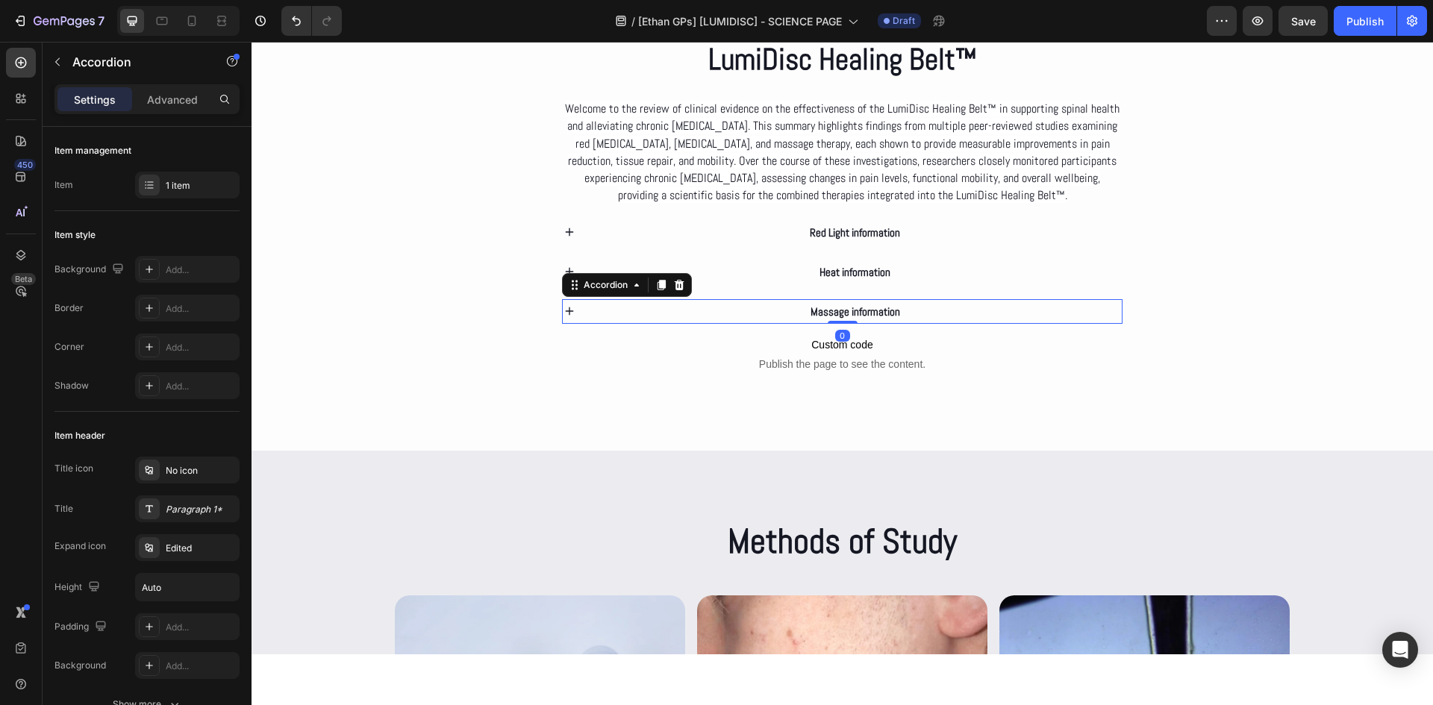
click at [570, 308] on icon at bounding box center [569, 311] width 13 height 13
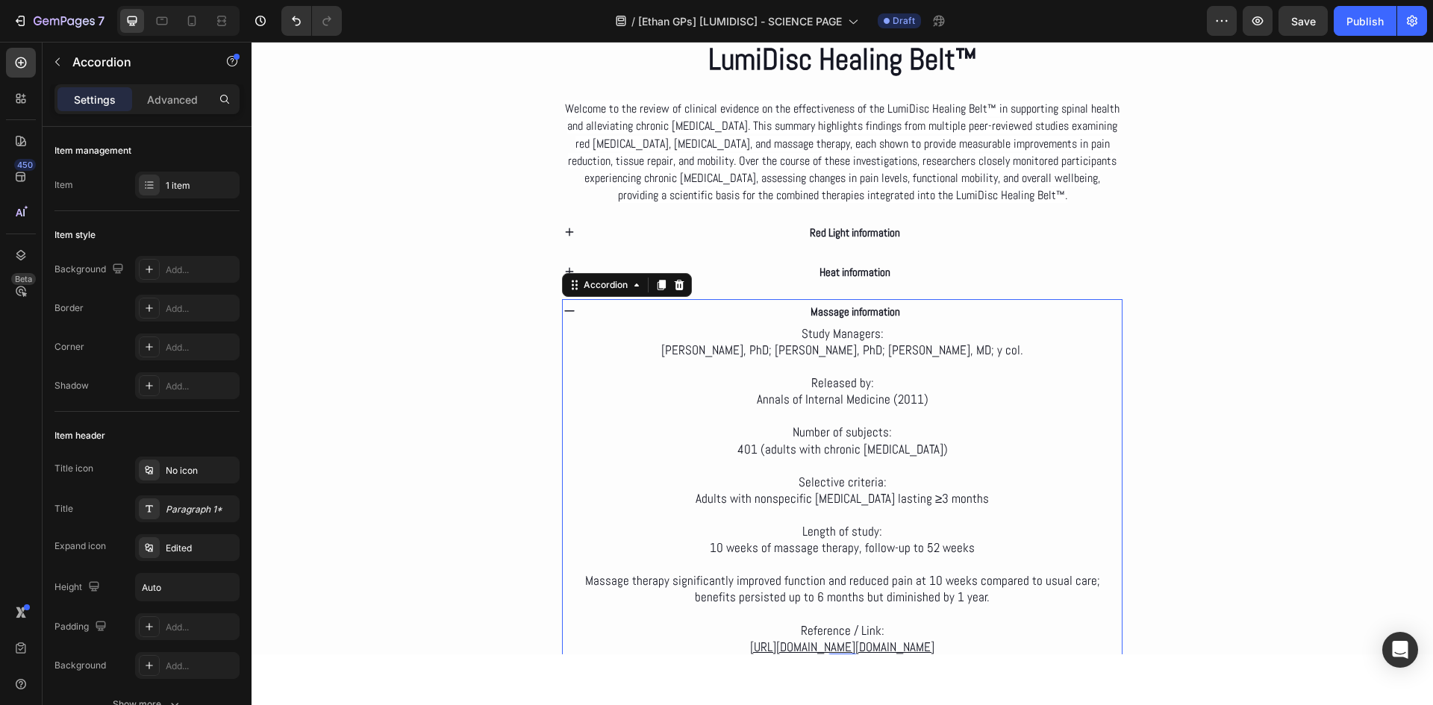
click at [570, 308] on icon at bounding box center [569, 311] width 13 height 13
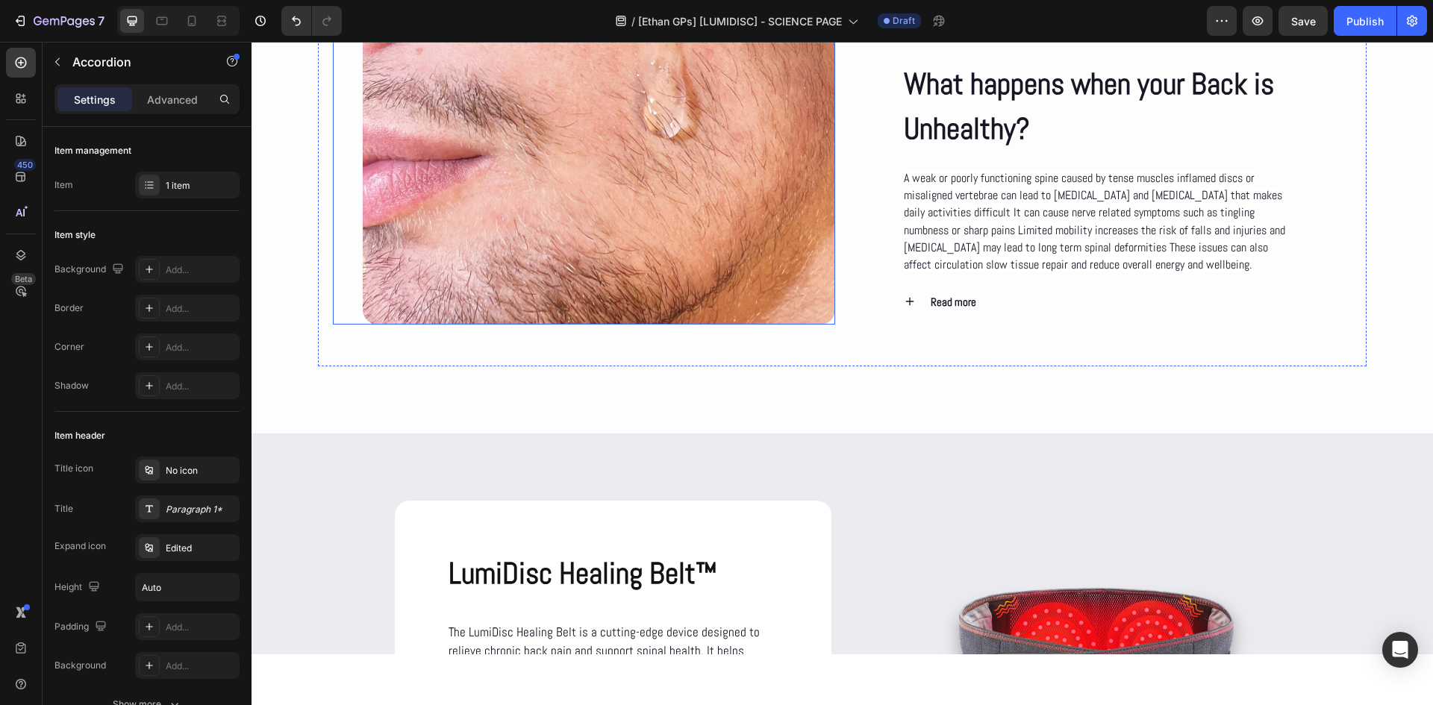
scroll to position [1862, 0]
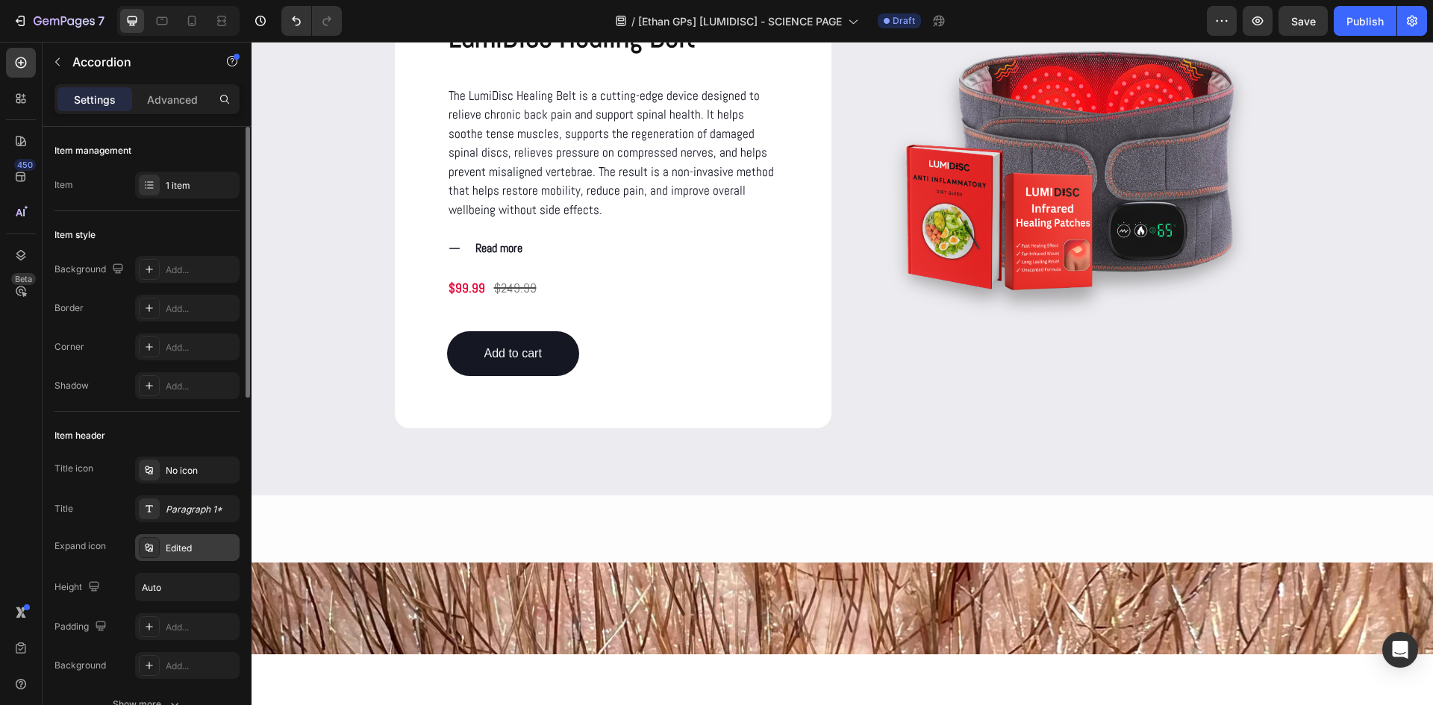
click at [183, 549] on div "Edited" at bounding box center [201, 548] width 70 height 13
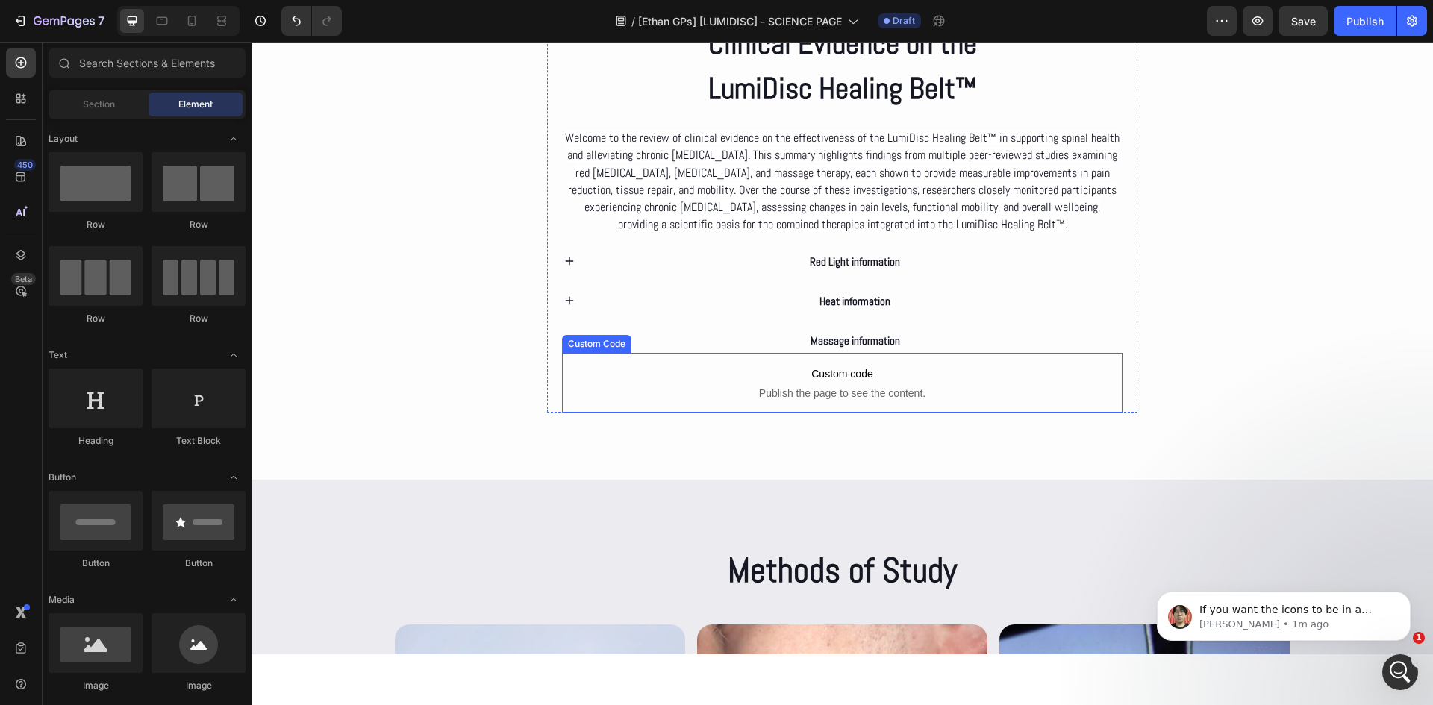
scroll to position [2369, 0]
